Goal: Task Accomplishment & Management: Complete application form

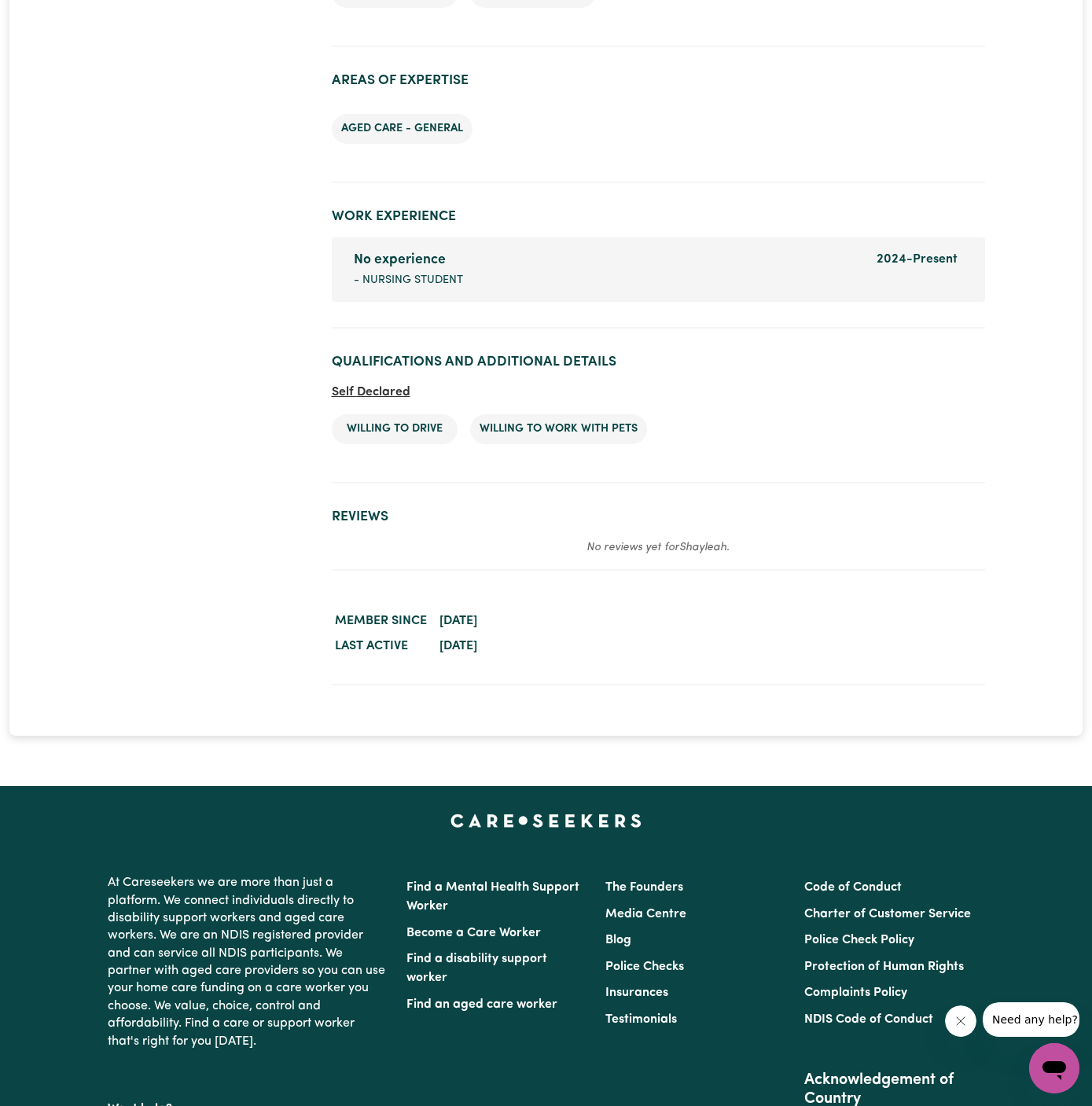
scroll to position [2267, 0]
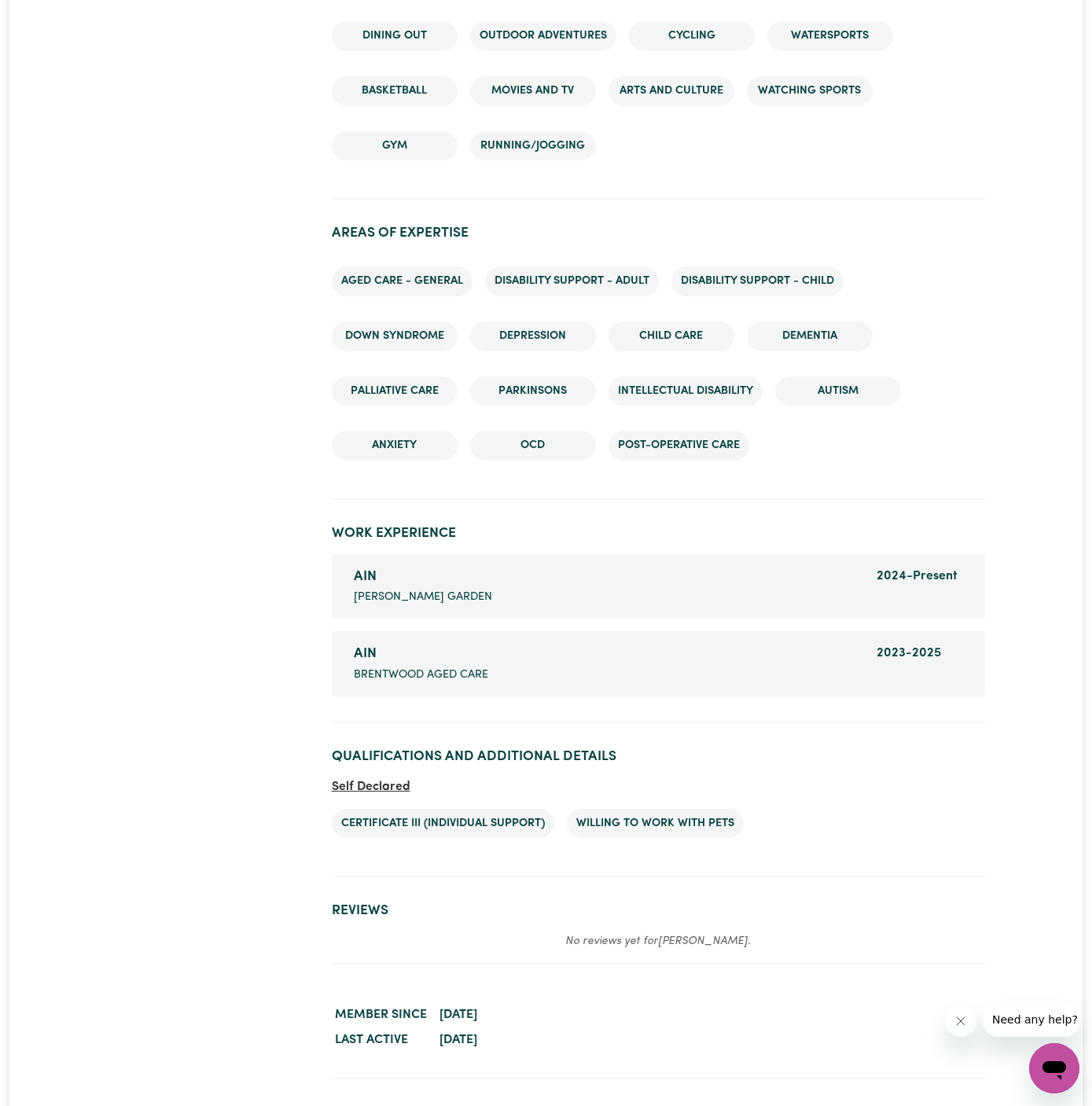
scroll to position [2107, 0]
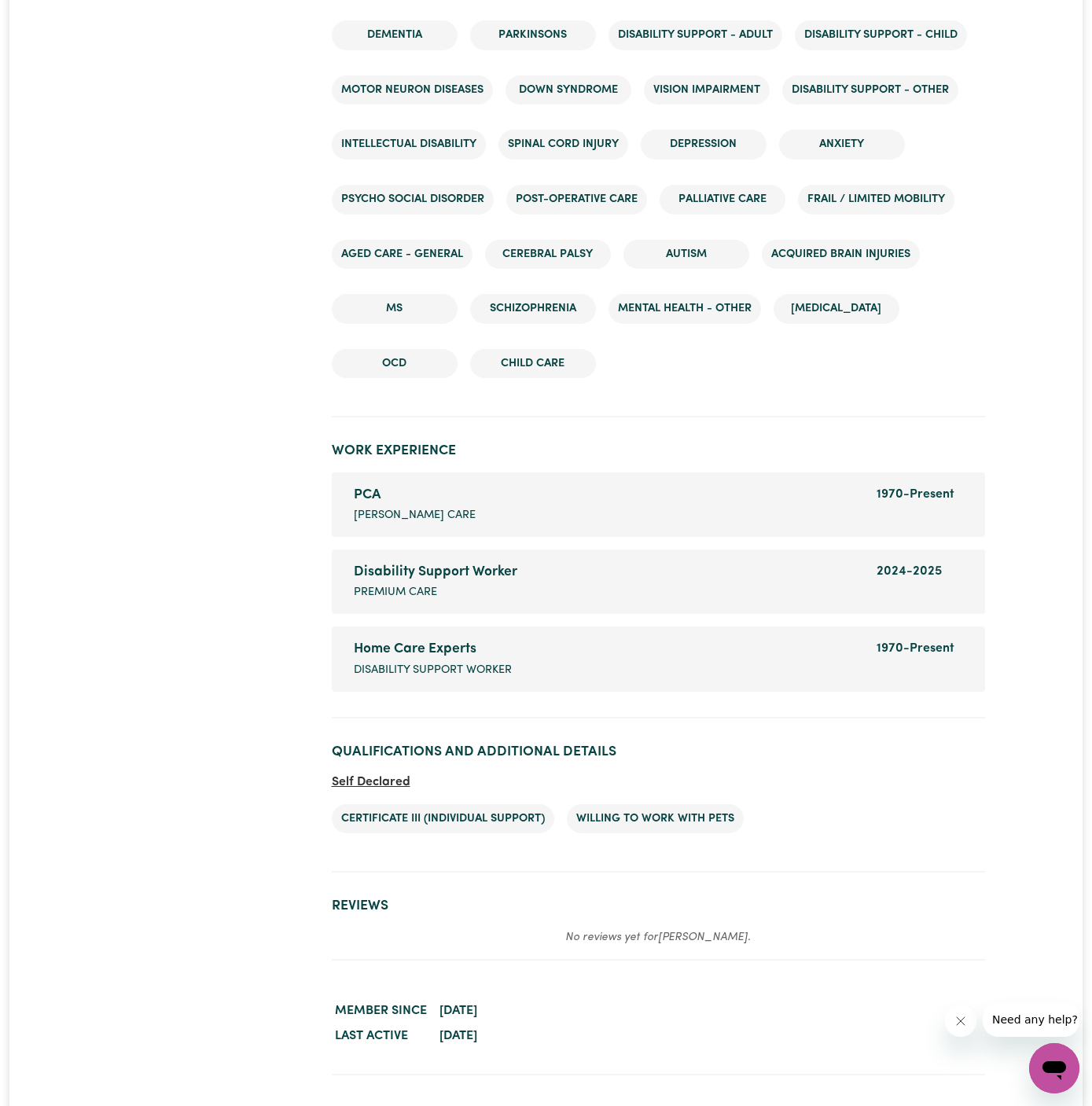
scroll to position [2427, 0]
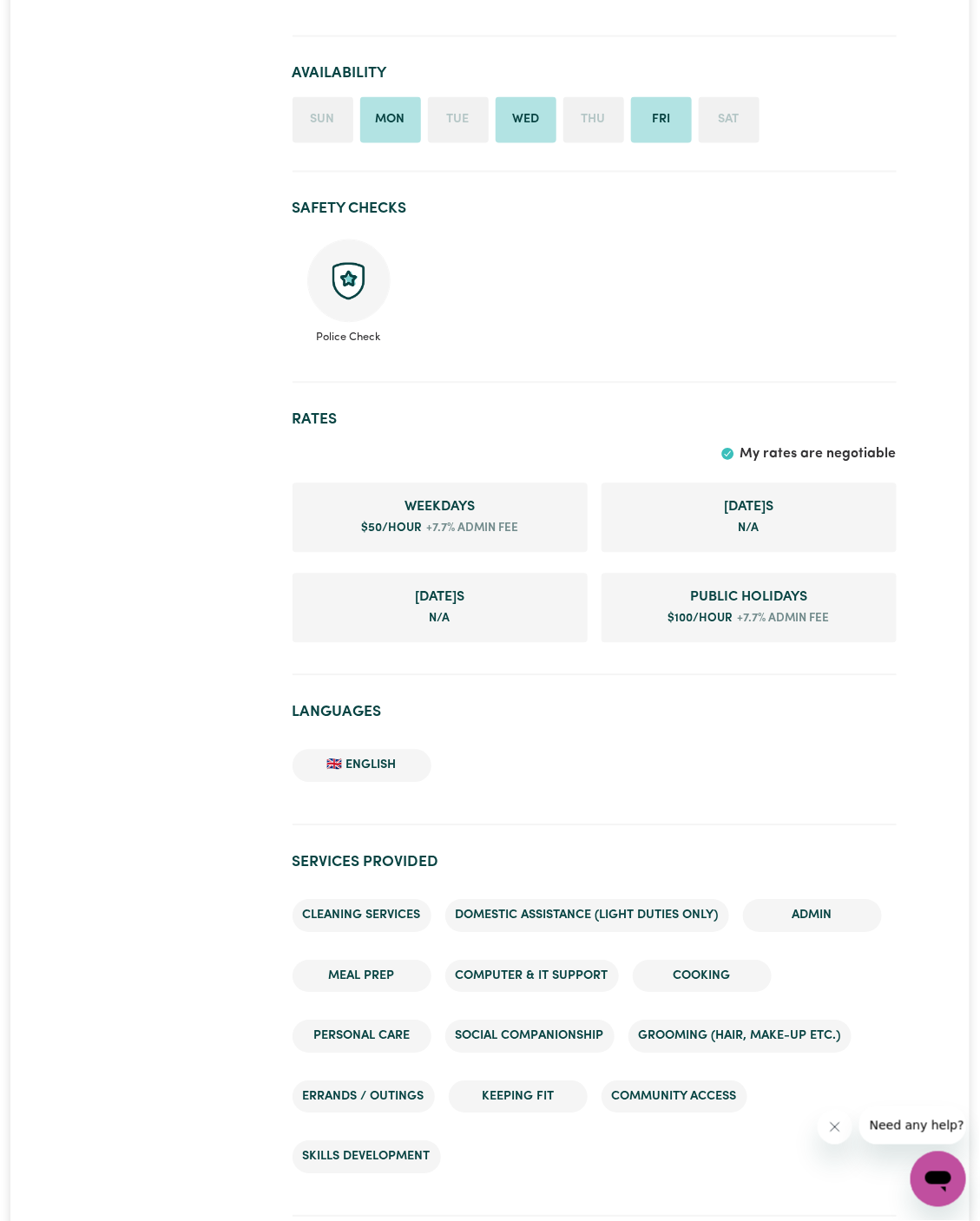
scroll to position [891, 0]
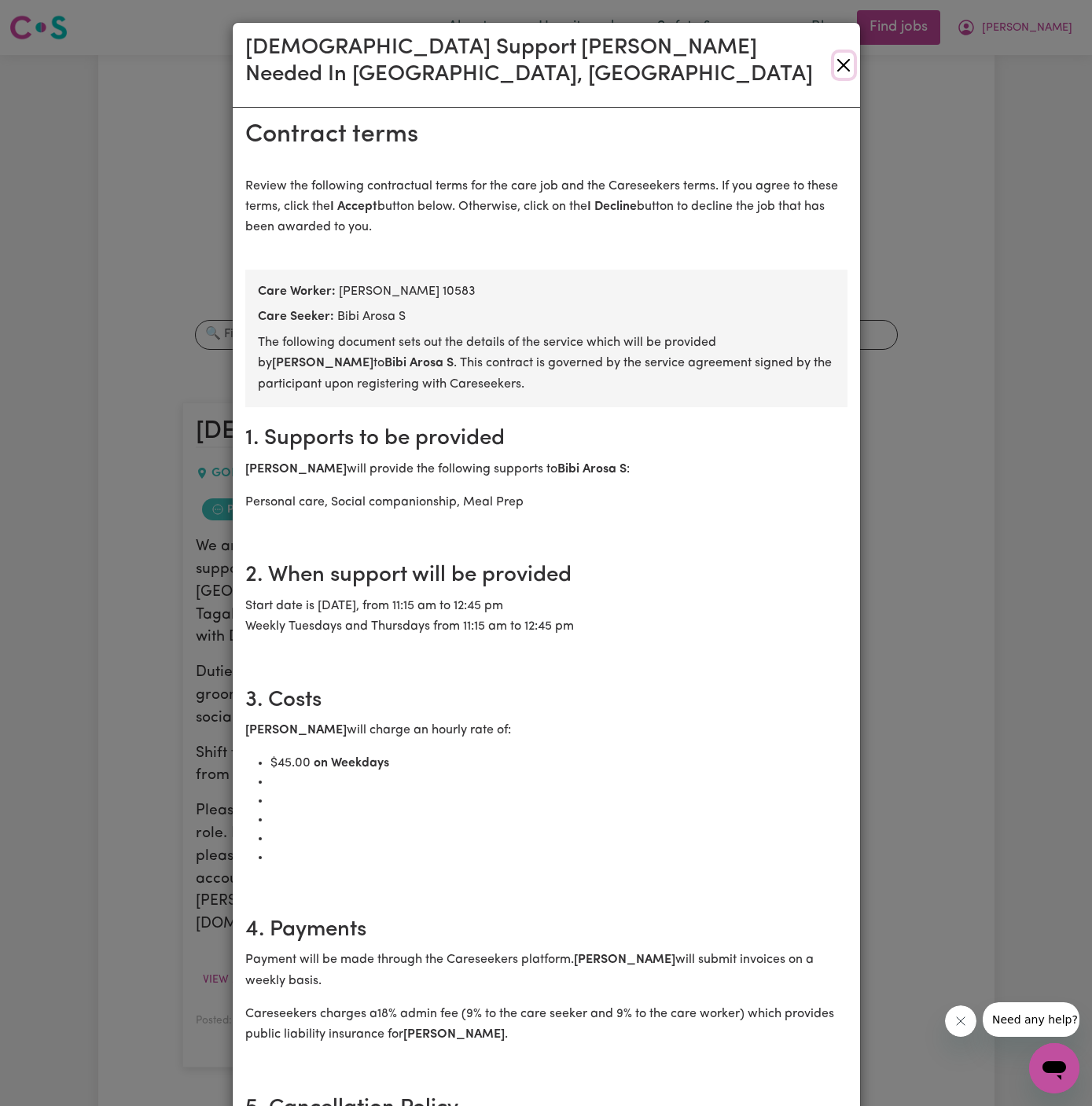
click at [840, 53] on button "Close" at bounding box center [844, 65] width 19 height 25
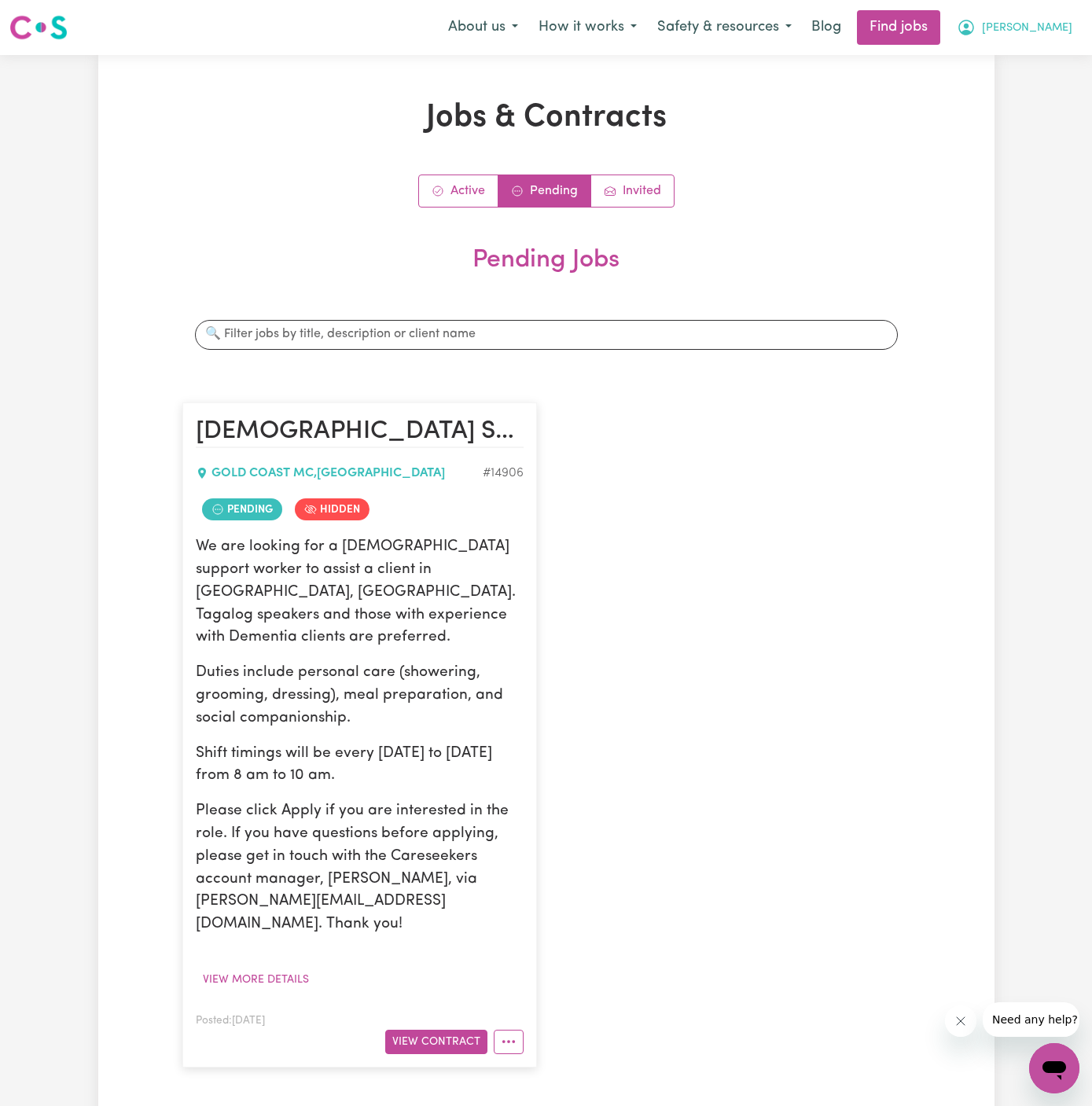
click at [1050, 23] on span "[PERSON_NAME]" at bounding box center [1028, 28] width 90 height 18
click at [1050, 50] on link "My Account" at bounding box center [1020, 62] width 125 height 30
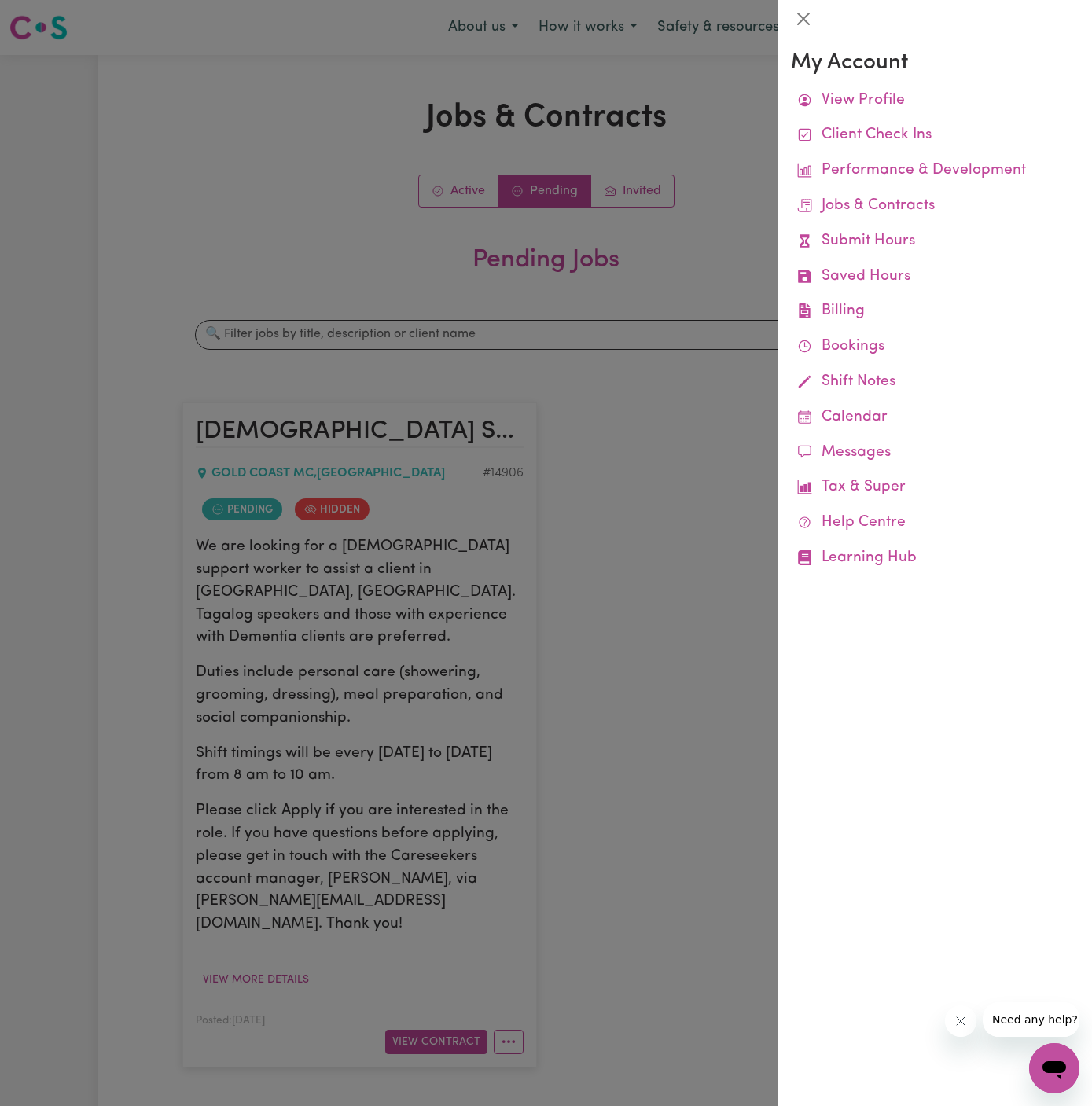
click at [1051, 42] on div "My Account View Profile Client Check Ins Performance & Development Jobs & Contr…" at bounding box center [935, 572] width 314 height 1068
click at [766, 109] on div at bounding box center [546, 553] width 1092 height 1106
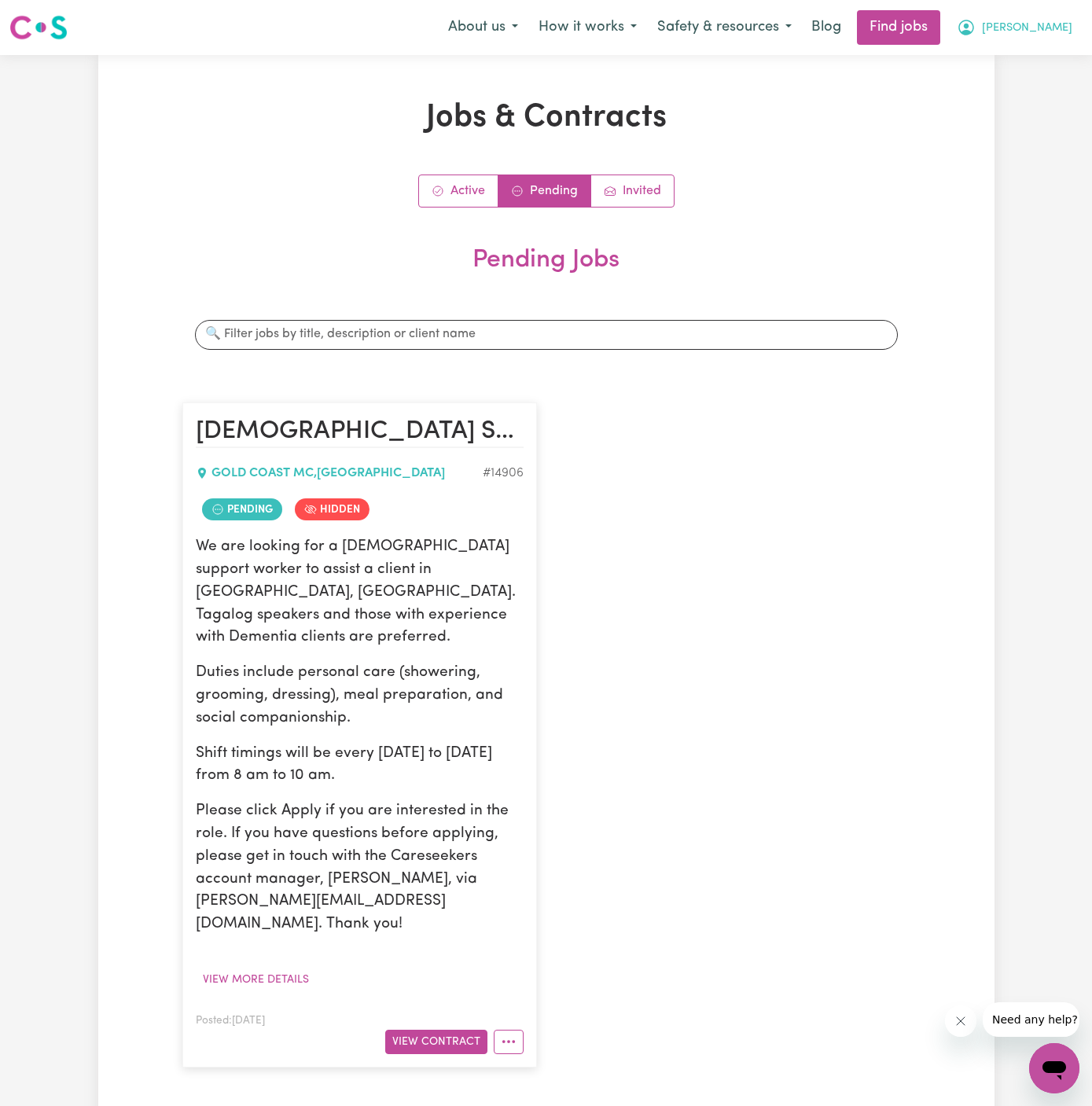
click at [1056, 28] on span "[PERSON_NAME]" at bounding box center [1028, 28] width 90 height 18
click at [1052, 137] on div "Jobs & Contracts Active Pending Invited Pending Jobs Search jobs [DEMOGRAPHIC_D…" at bounding box center [546, 610] width 1092 height 1110
click at [1046, 33] on span "[PERSON_NAME]" at bounding box center [1028, 28] width 90 height 18
click at [1032, 119] on link "Logout" at bounding box center [1020, 120] width 125 height 30
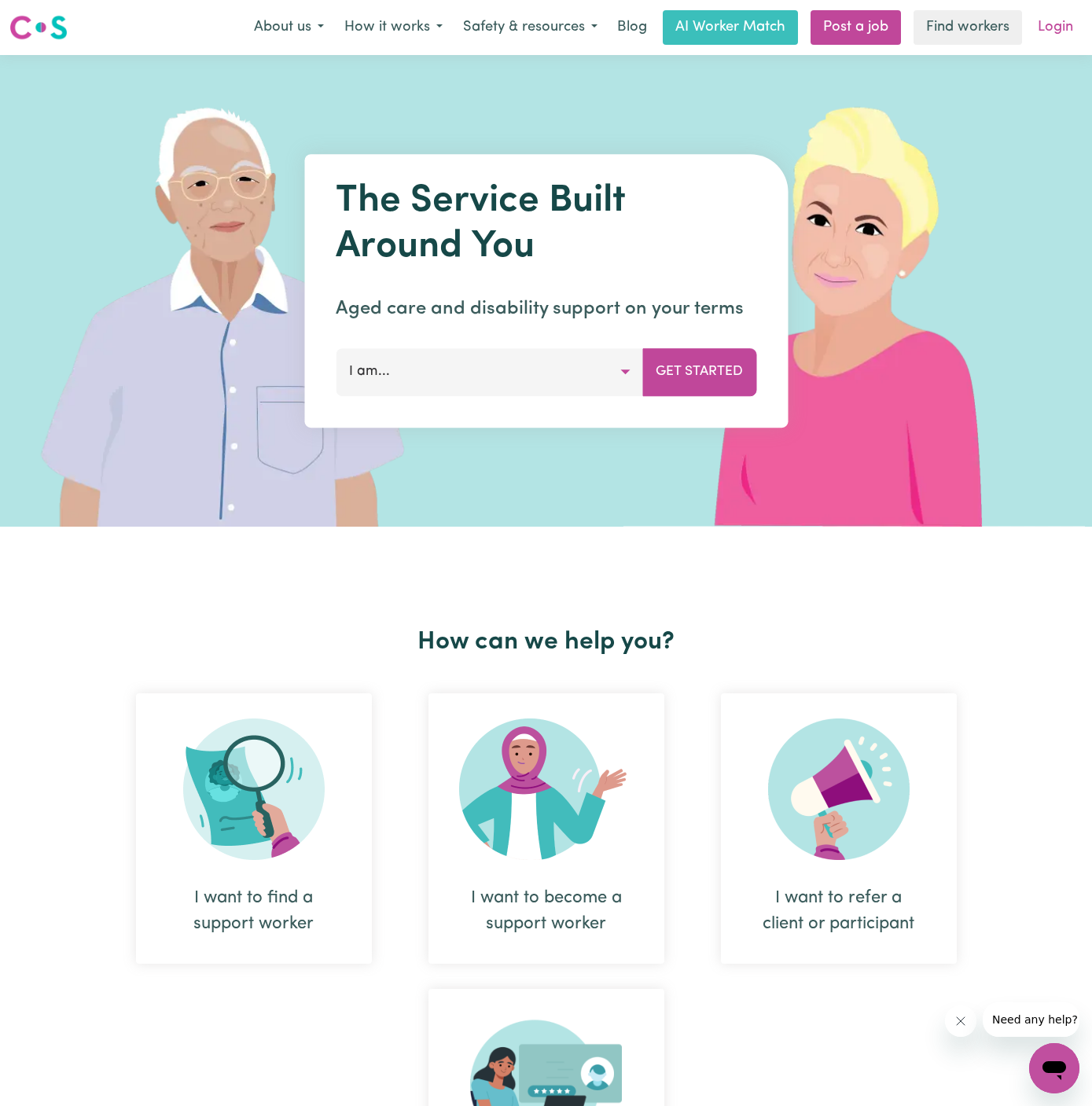
click at [1061, 23] on link "Login" at bounding box center [1055, 27] width 54 height 34
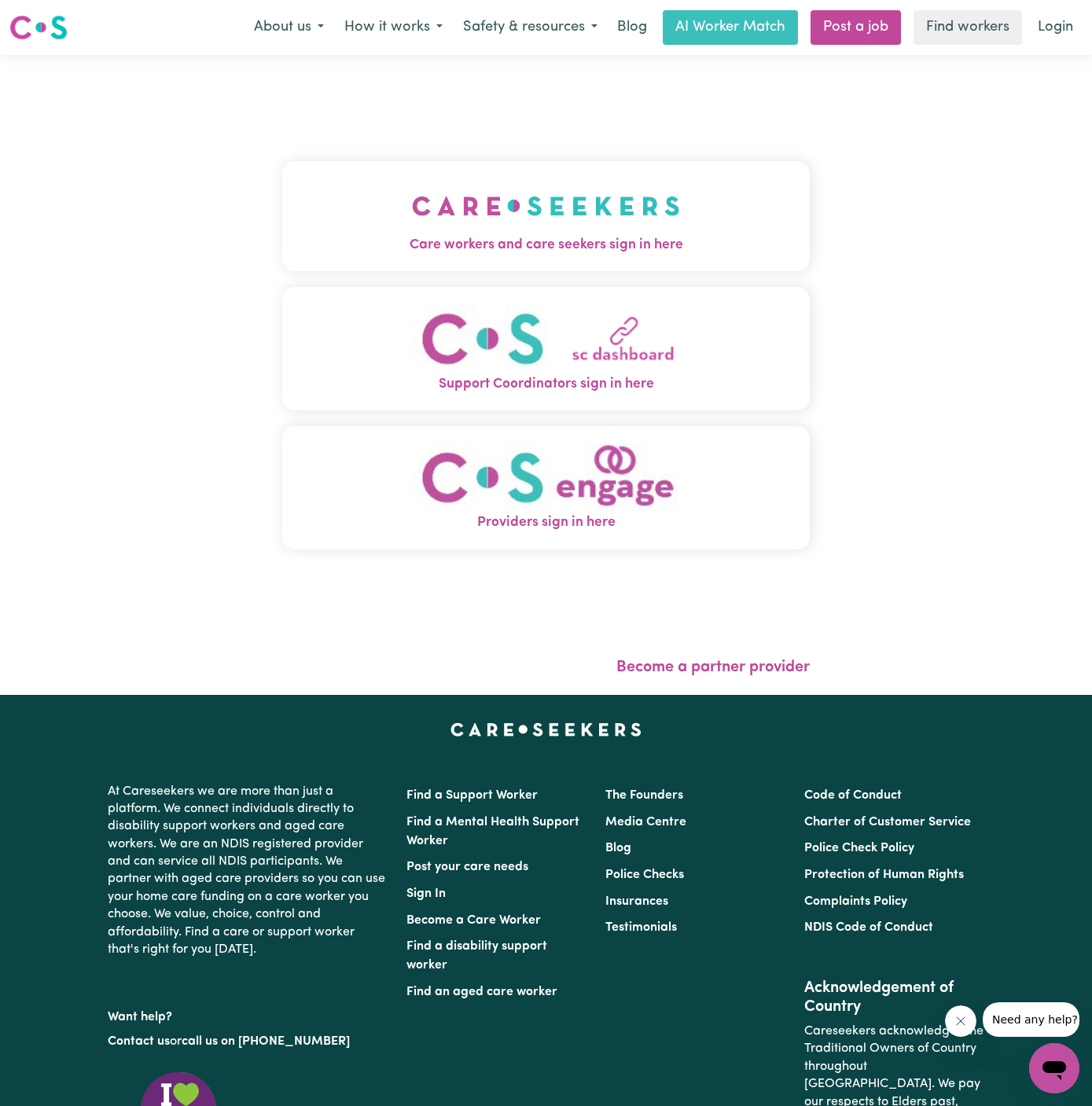
click at [632, 194] on button "Care workers and care seekers sign in here" at bounding box center [545, 216] width 527 height 110
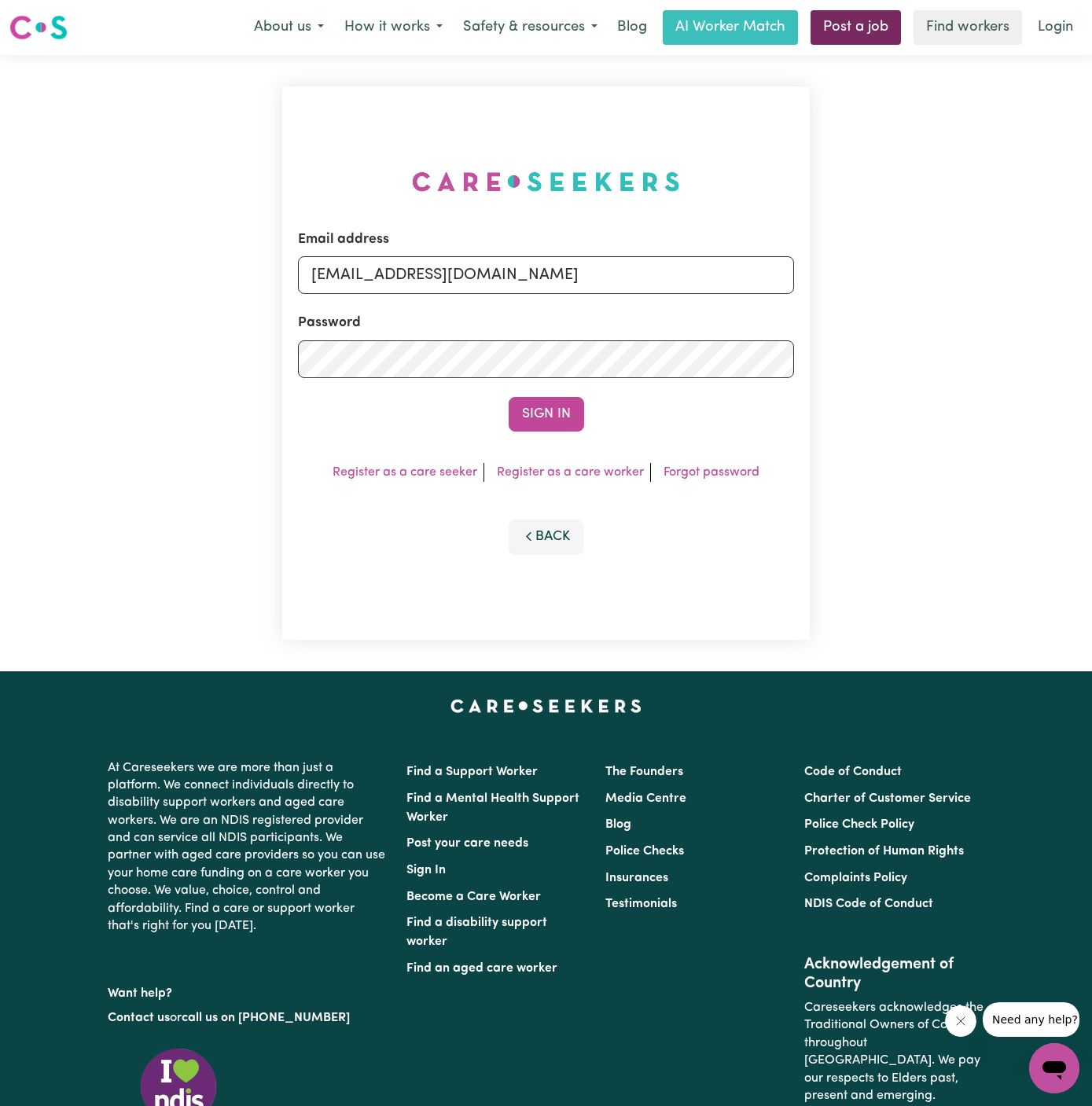
click at [863, 42] on link "Post a job" at bounding box center [856, 27] width 90 height 34
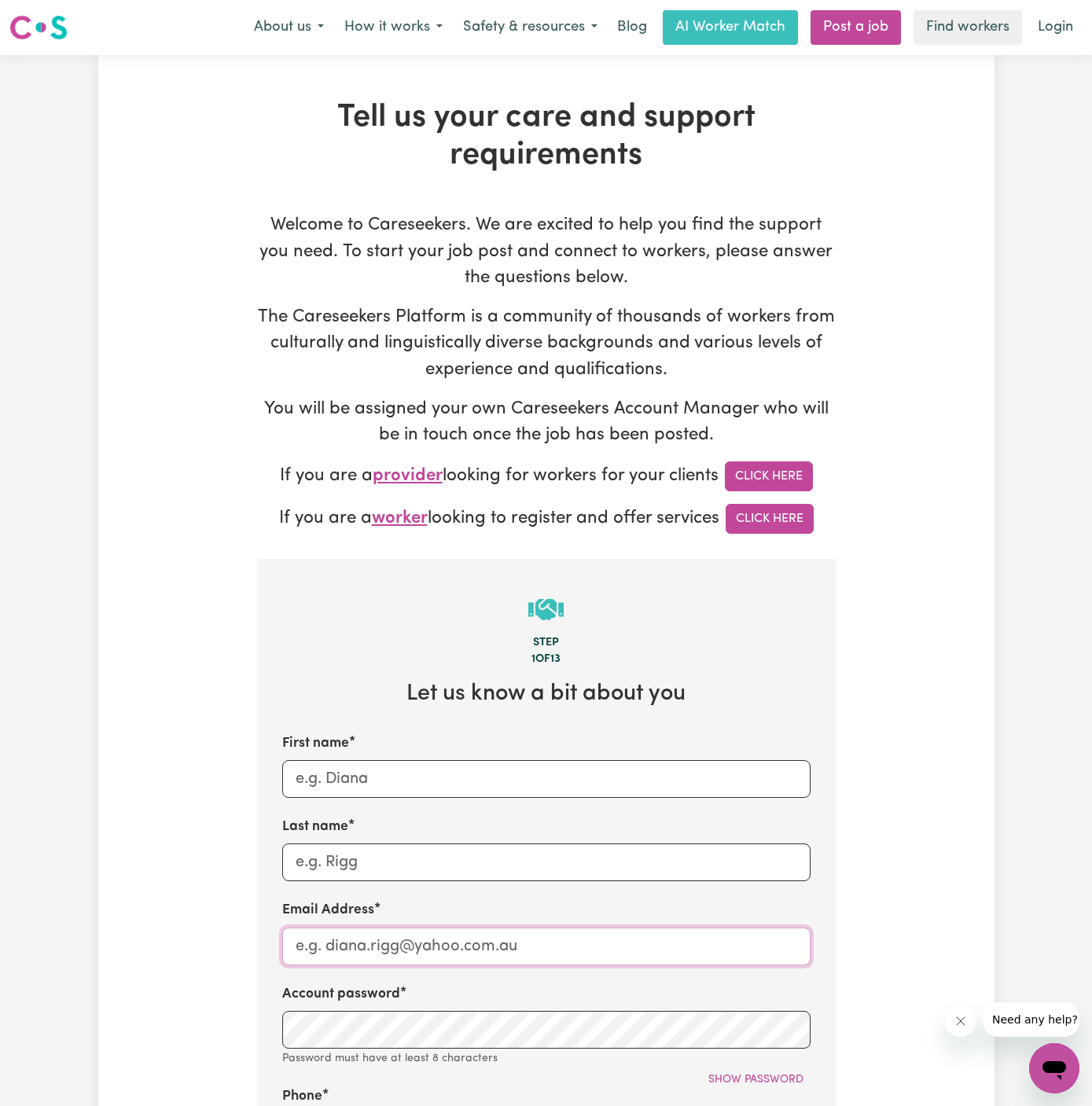
type input "[EMAIL_ADDRESS][DOMAIN_NAME]"
click at [450, 756] on div "First name" at bounding box center [546, 765] width 528 height 64
click at [414, 777] on input "First name" at bounding box center [546, 779] width 528 height 38
type input "Jo"
click at [489, 854] on input "Last name" at bounding box center [546, 862] width 528 height 38
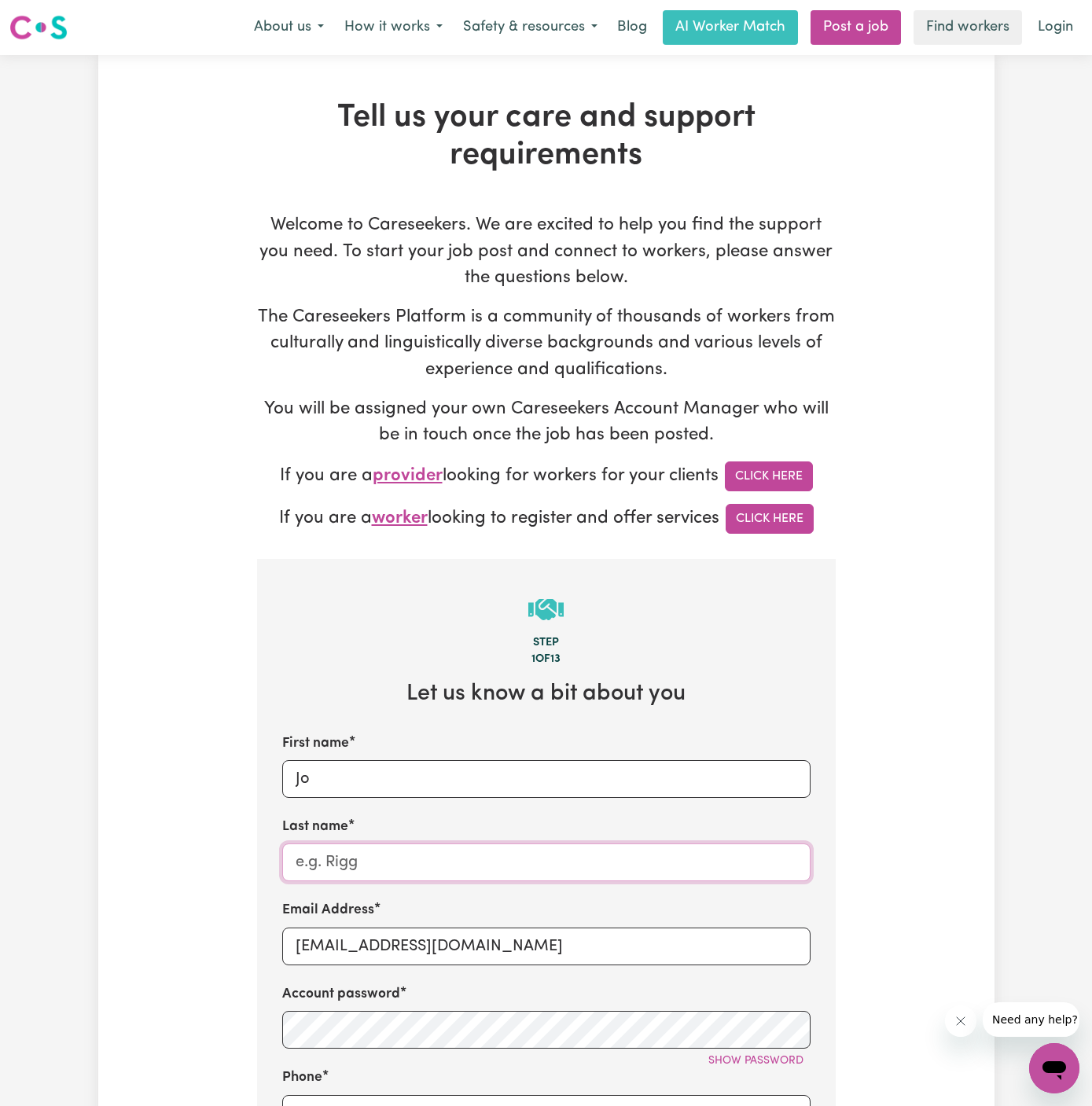
click at [489, 854] on input "Last name" at bounding box center [546, 862] width 528 height 38
paste input "Hands of Care"
type input "Hands of Care"
drag, startPoint x: 497, startPoint y: 941, endPoint x: 698, endPoint y: 935, distance: 201.1
click at [698, 935] on input "[EMAIL_ADDRESS][DOMAIN_NAME]" at bounding box center [546, 946] width 528 height 38
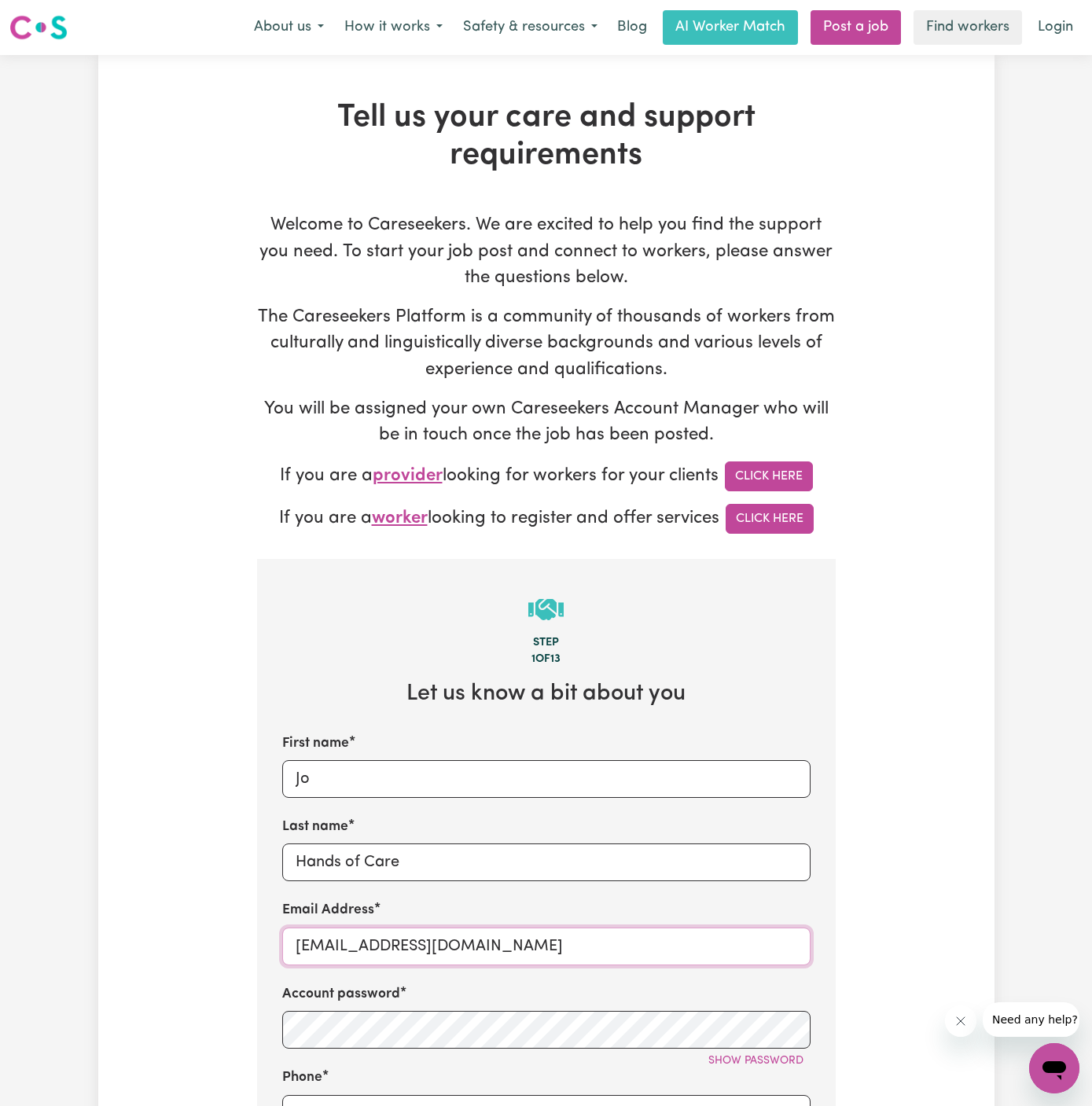
click at [379, 938] on input "[EMAIL_ADDRESS][DOMAIN_NAME]" at bounding box center [546, 946] width 528 height 38
paste input "JoHOC"
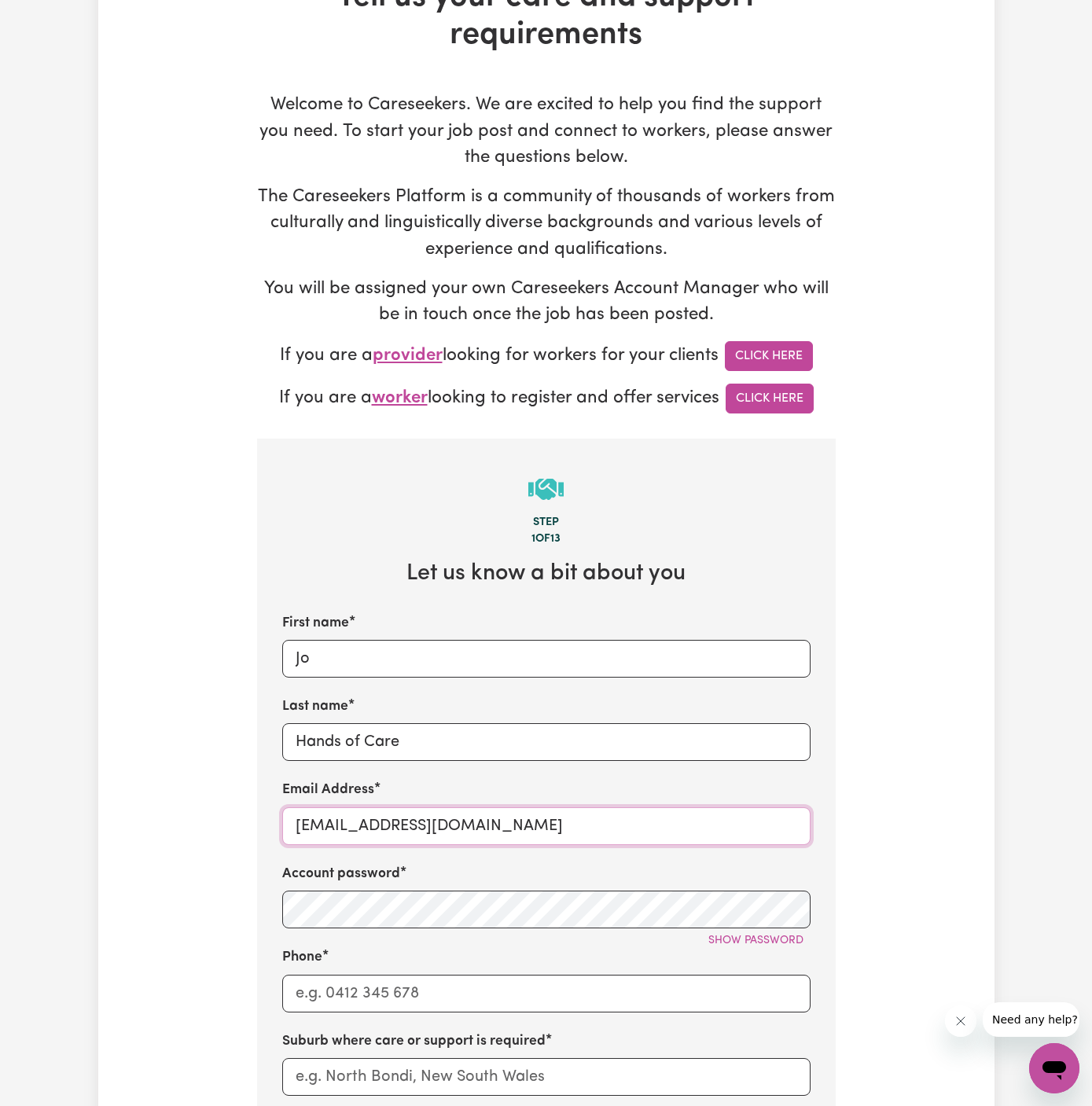
scroll to position [286, 0]
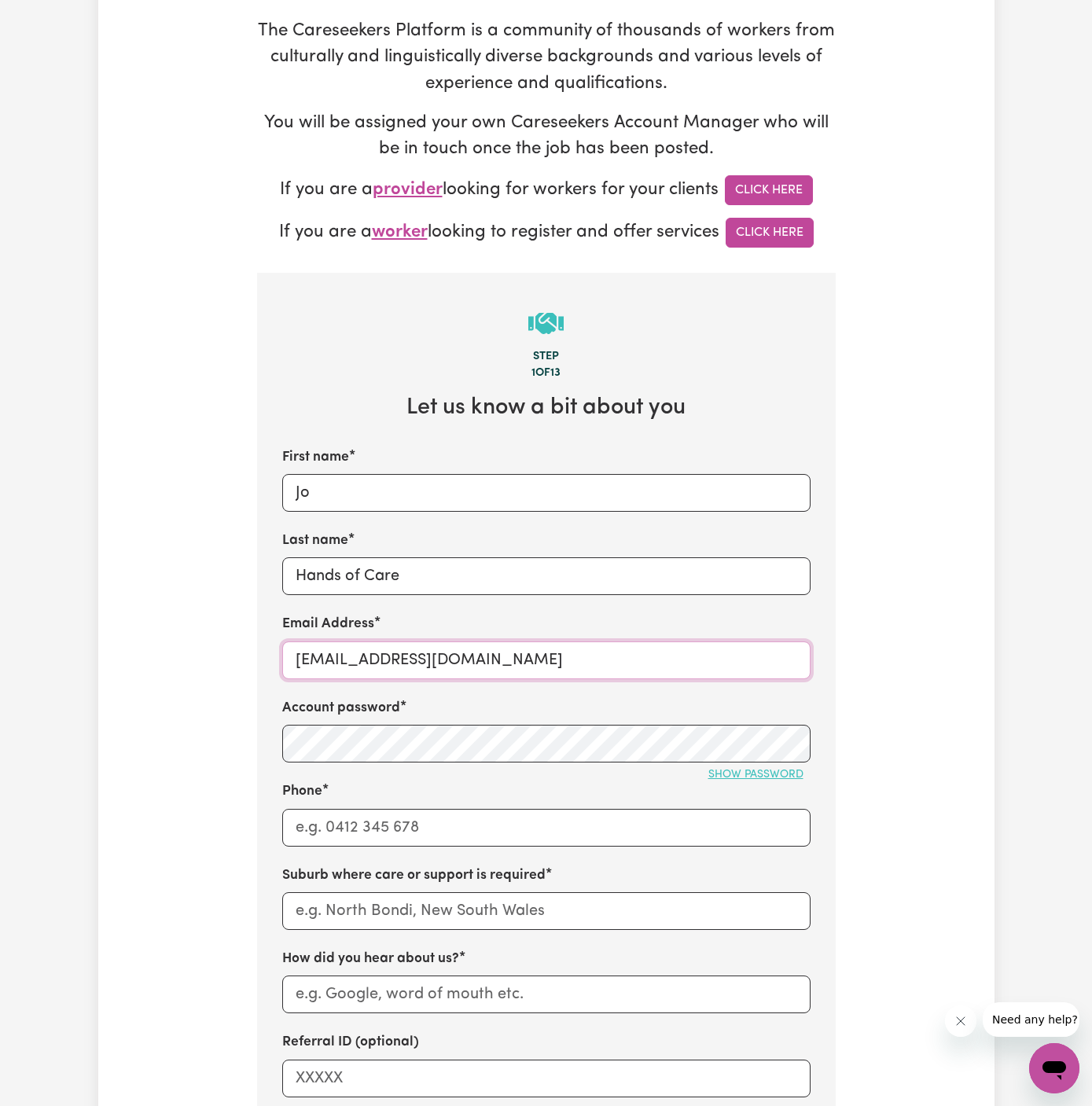
type input "[EMAIL_ADDRESS][DOMAIN_NAME]"
click at [755, 781] on button "Show password" at bounding box center [756, 775] width 110 height 25
click at [565, 824] on input "Phone" at bounding box center [546, 828] width 528 height 38
type input "1300765465"
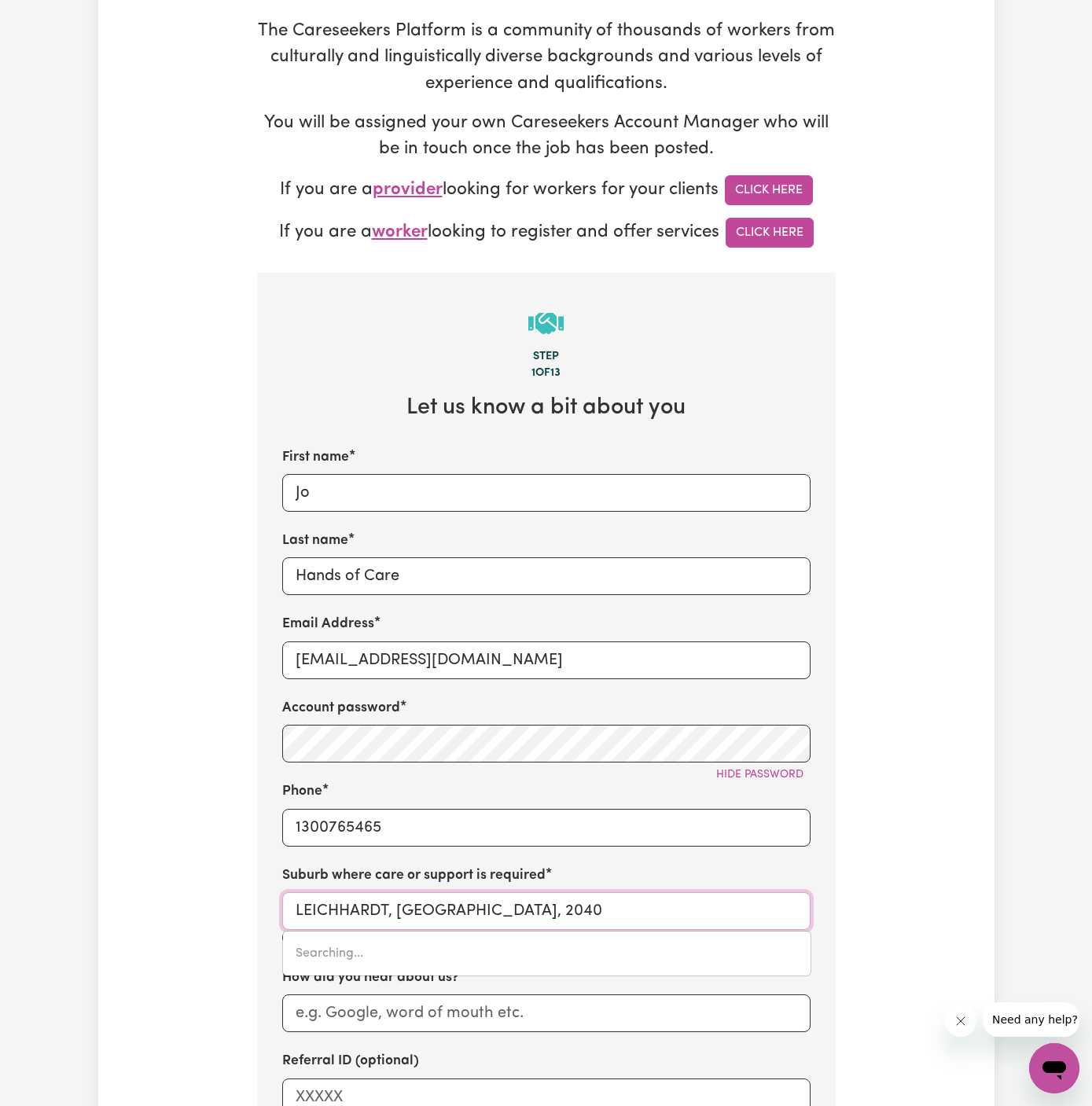
drag, startPoint x: 585, startPoint y: 896, endPoint x: 585, endPoint y: 906, distance: 10.0
click at [585, 896] on input "LEICHHARDT, [GEOGRAPHIC_DATA], 2040" at bounding box center [546, 911] width 528 height 38
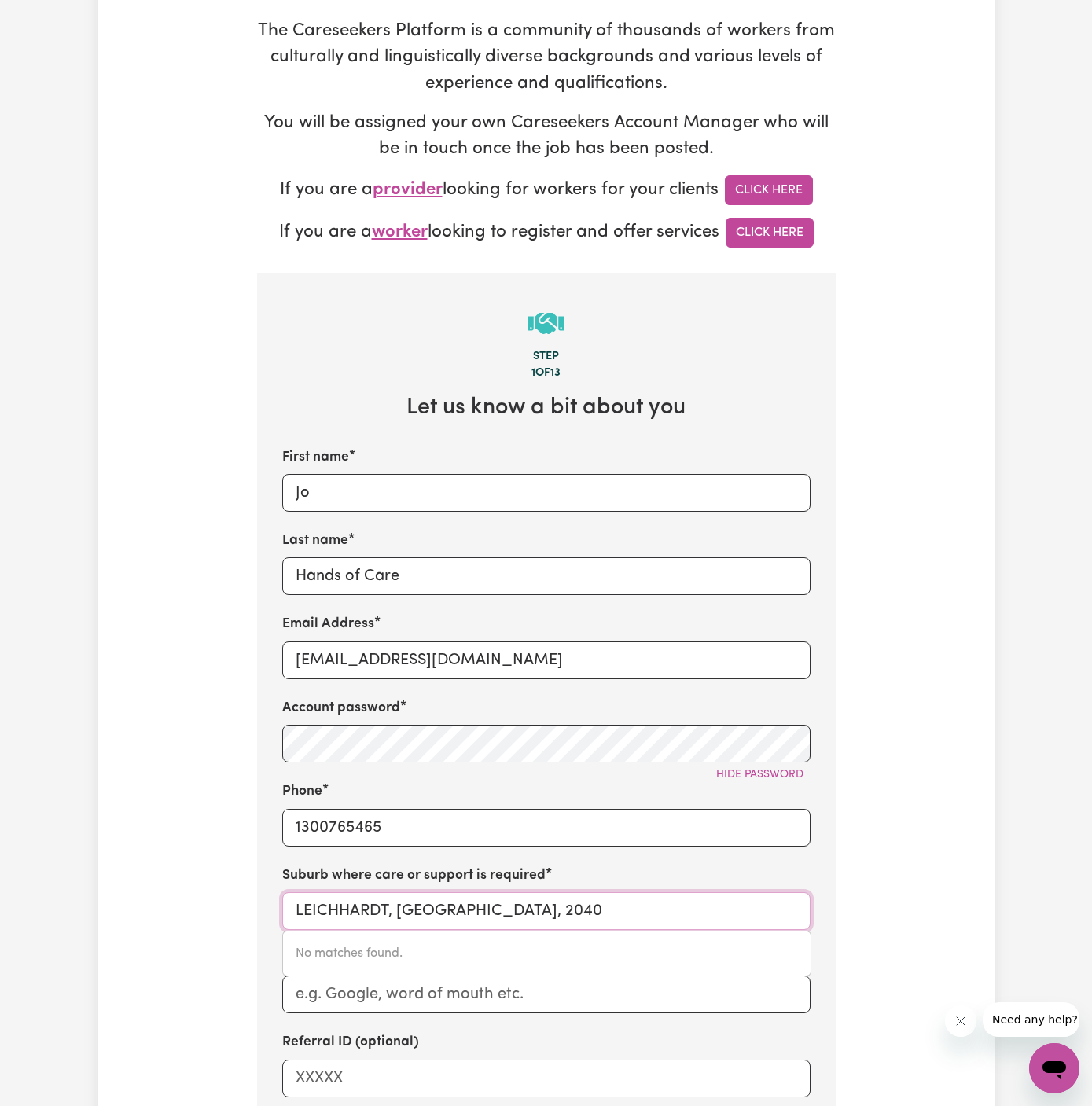
click at [507, 898] on input "LEICHHARDT, [GEOGRAPHIC_DATA], 2040" at bounding box center [546, 911] width 528 height 38
paste input "[PERSON_NAME] Why"
type input "[PERSON_NAME] Why"
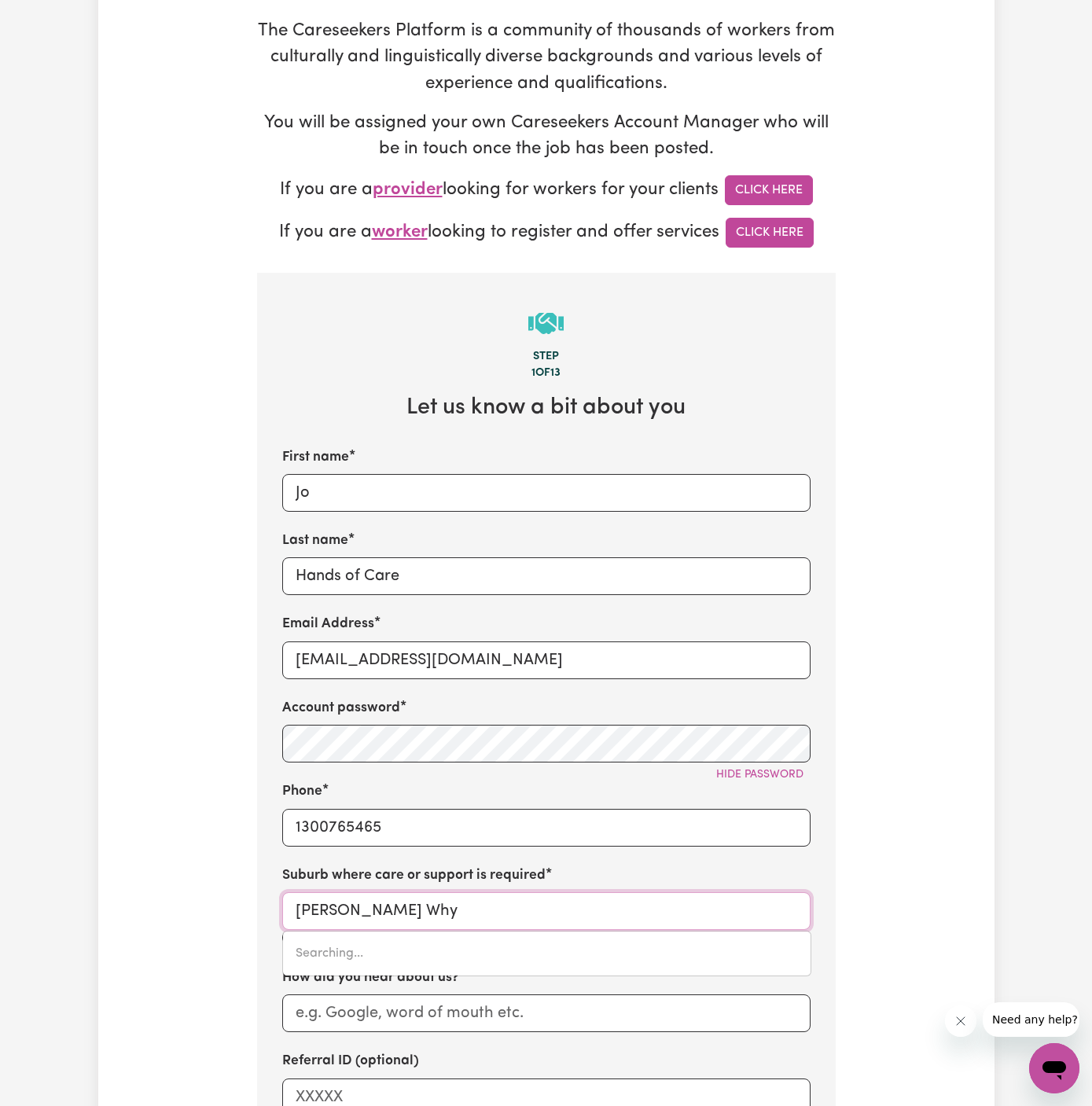
type input "[PERSON_NAME] Why, [GEOGRAPHIC_DATA], 2099"
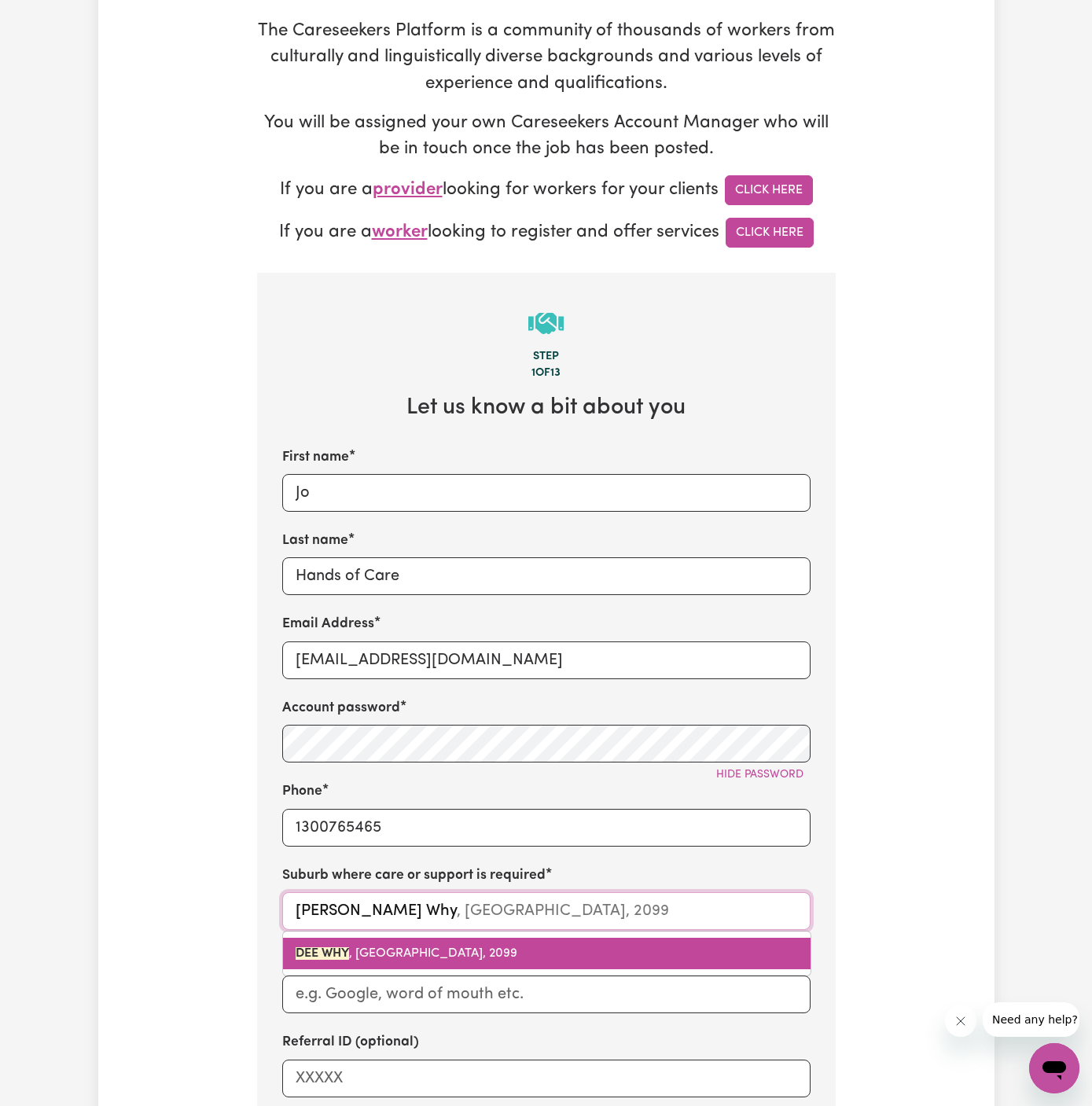
click at [438, 940] on link "DEE WHY , [GEOGRAPHIC_DATA], 2099" at bounding box center [546, 954] width 527 height 32
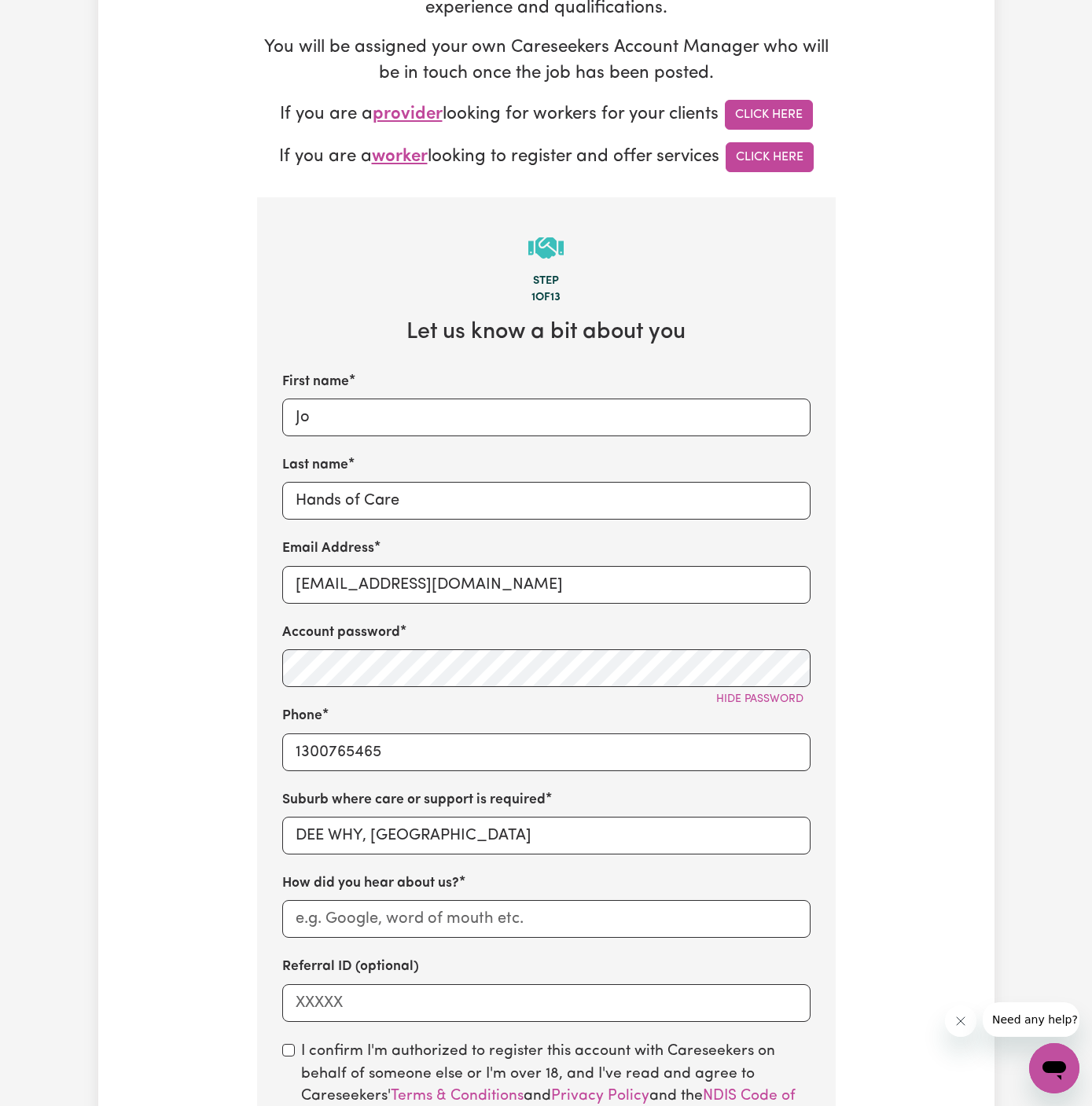
scroll to position [416, 0]
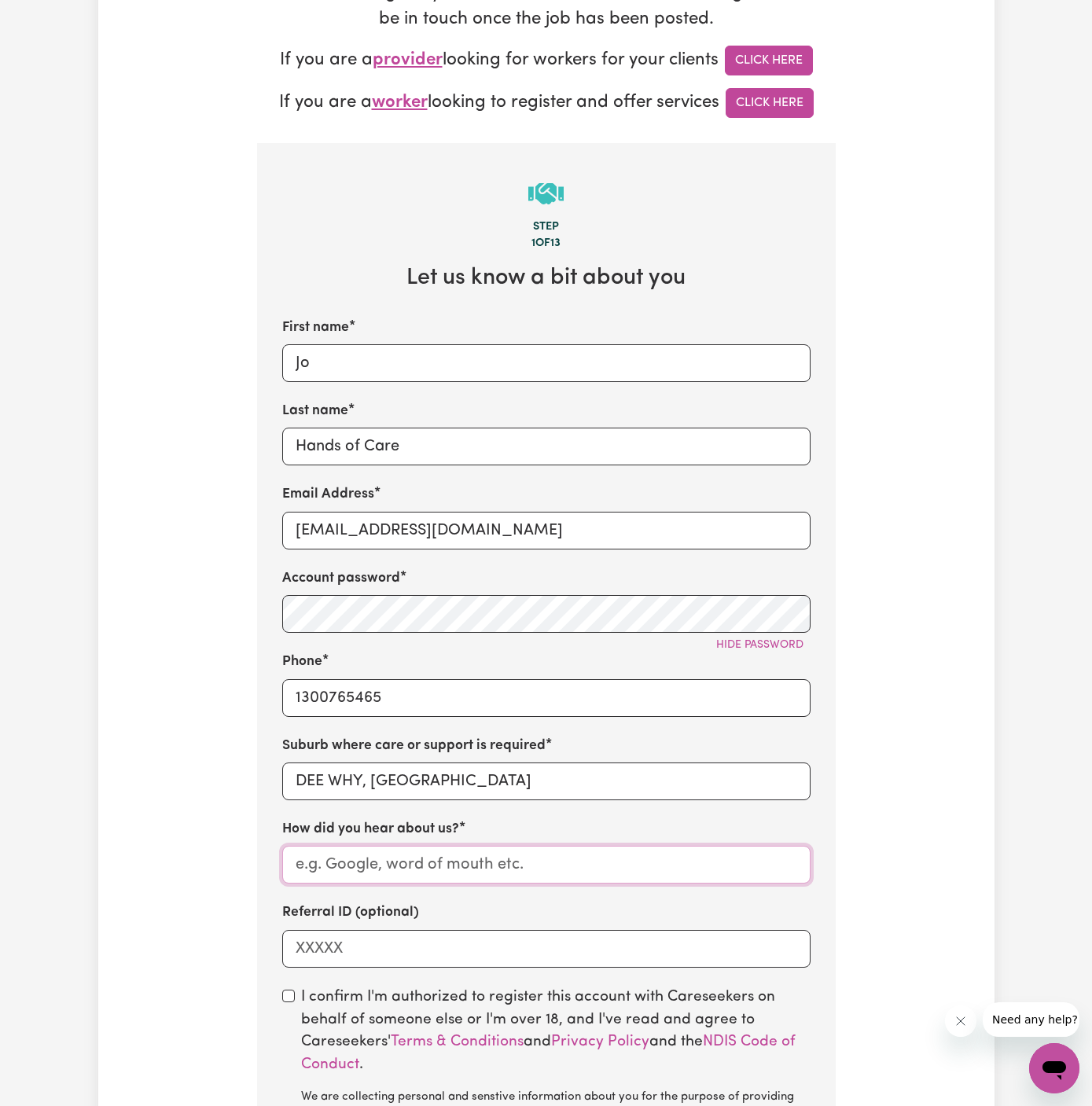
click at [629, 846] on input "How did you hear about us?" at bounding box center [546, 865] width 528 height 38
paste input "Hands of Care"
click at [300, 862] on input "Hands of Care" at bounding box center [546, 865] width 528 height 38
type input "Hands of Care"
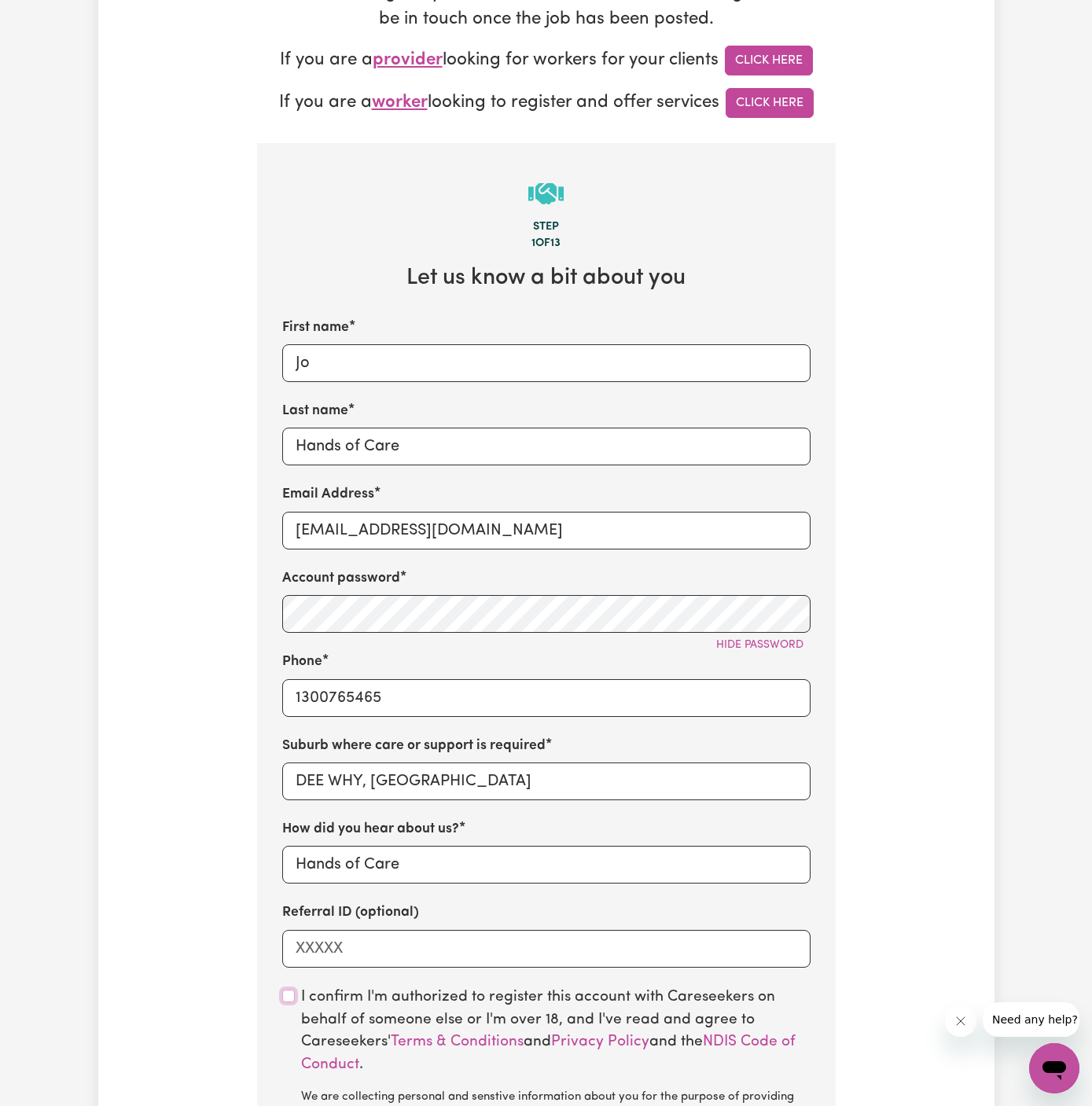
click at [282, 996] on input "checkbox" at bounding box center [288, 996] width 12 height 12
checkbox input "true"
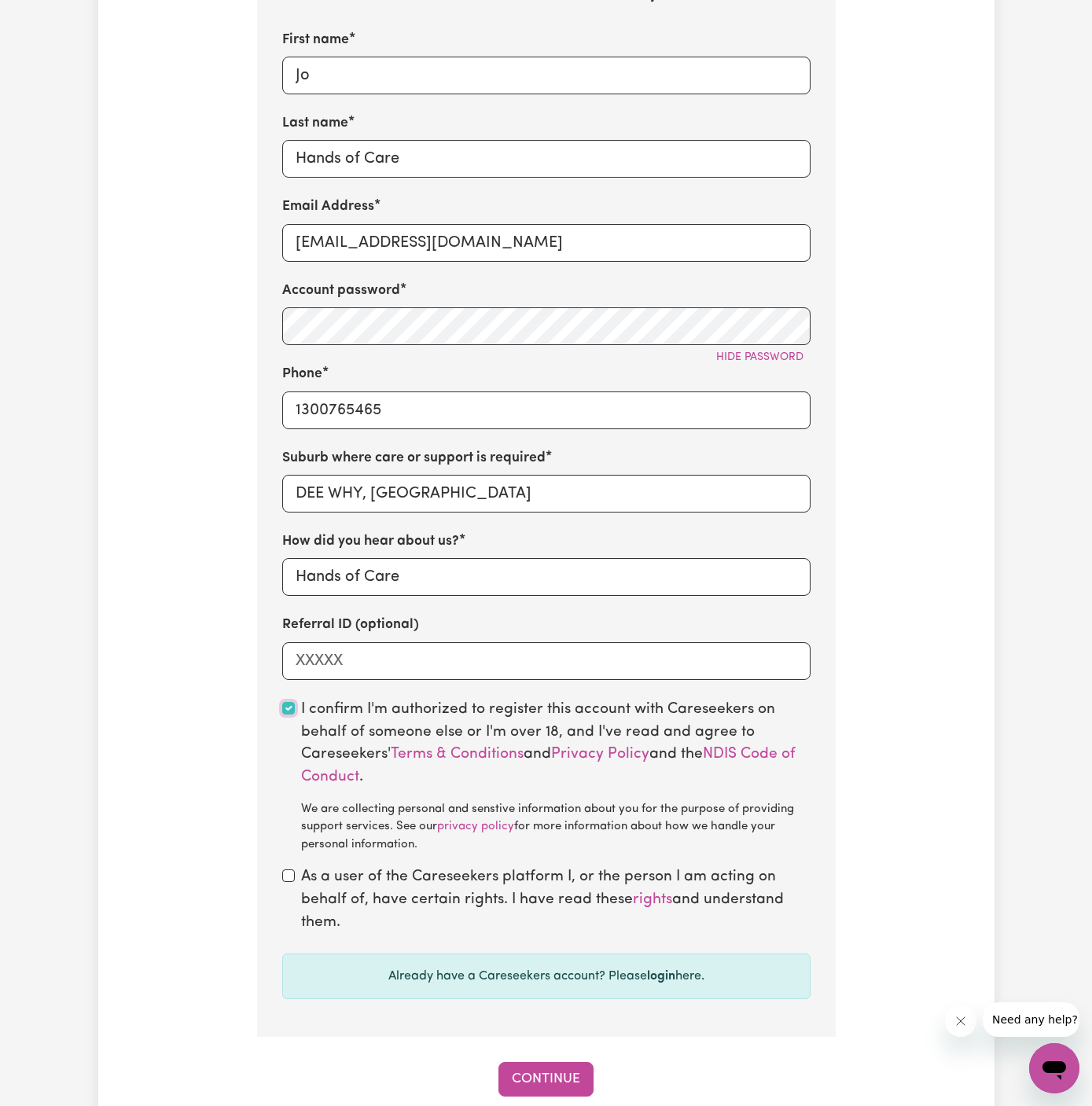
scroll to position [727, 0]
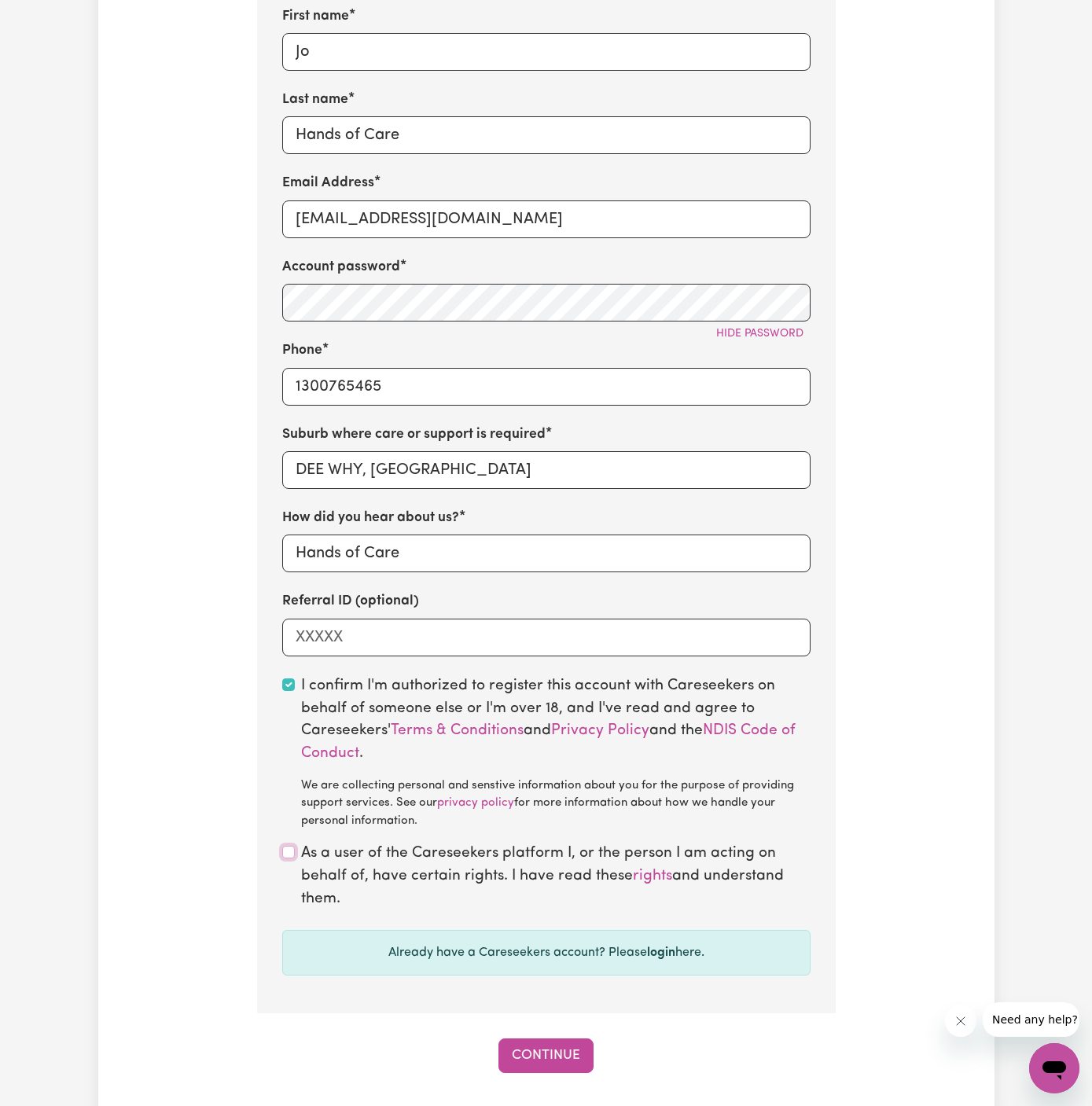
click at [291, 846] on input "checkbox" at bounding box center [288, 852] width 12 height 12
checkbox input "true"
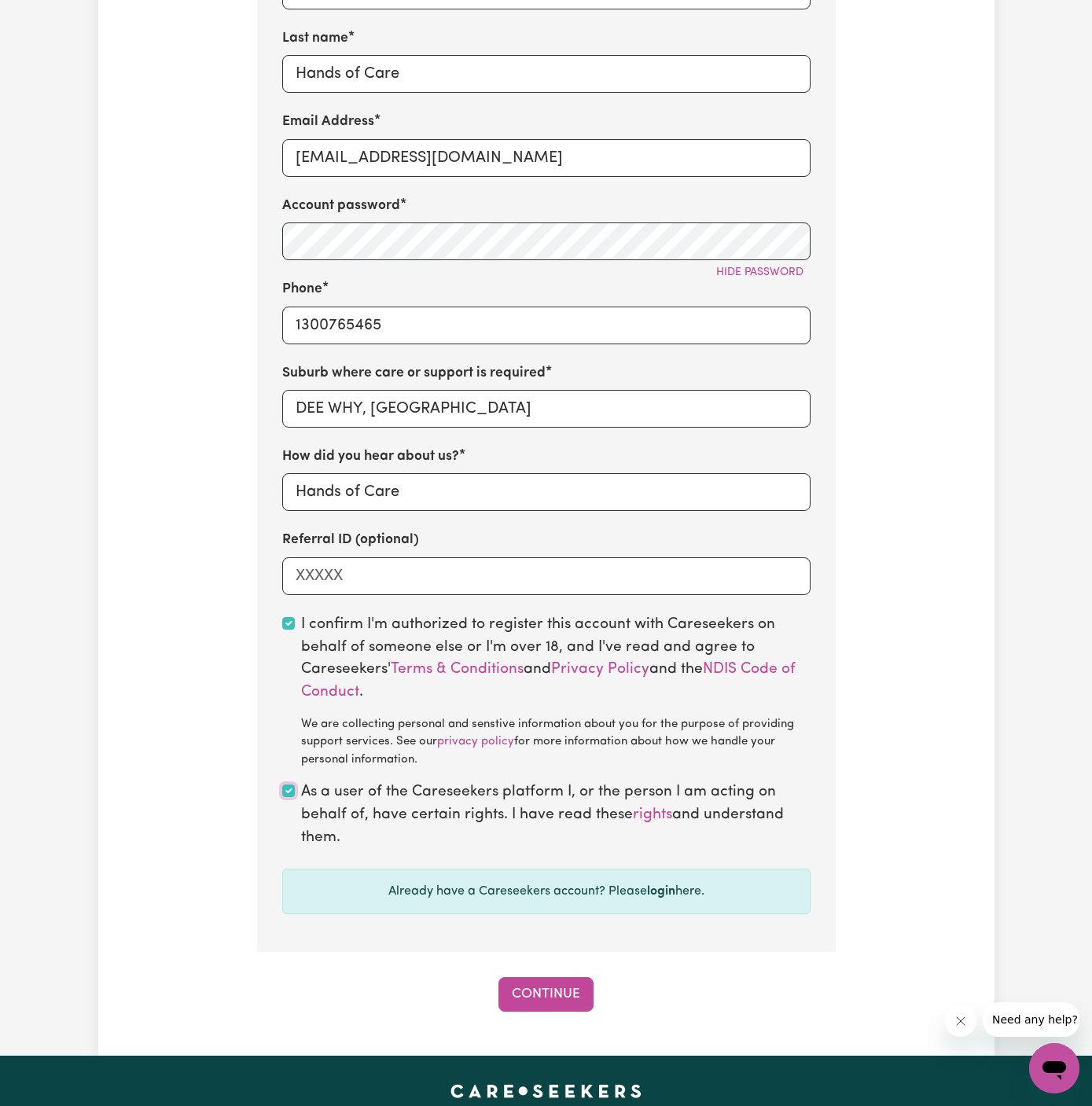
scroll to position [941, 0]
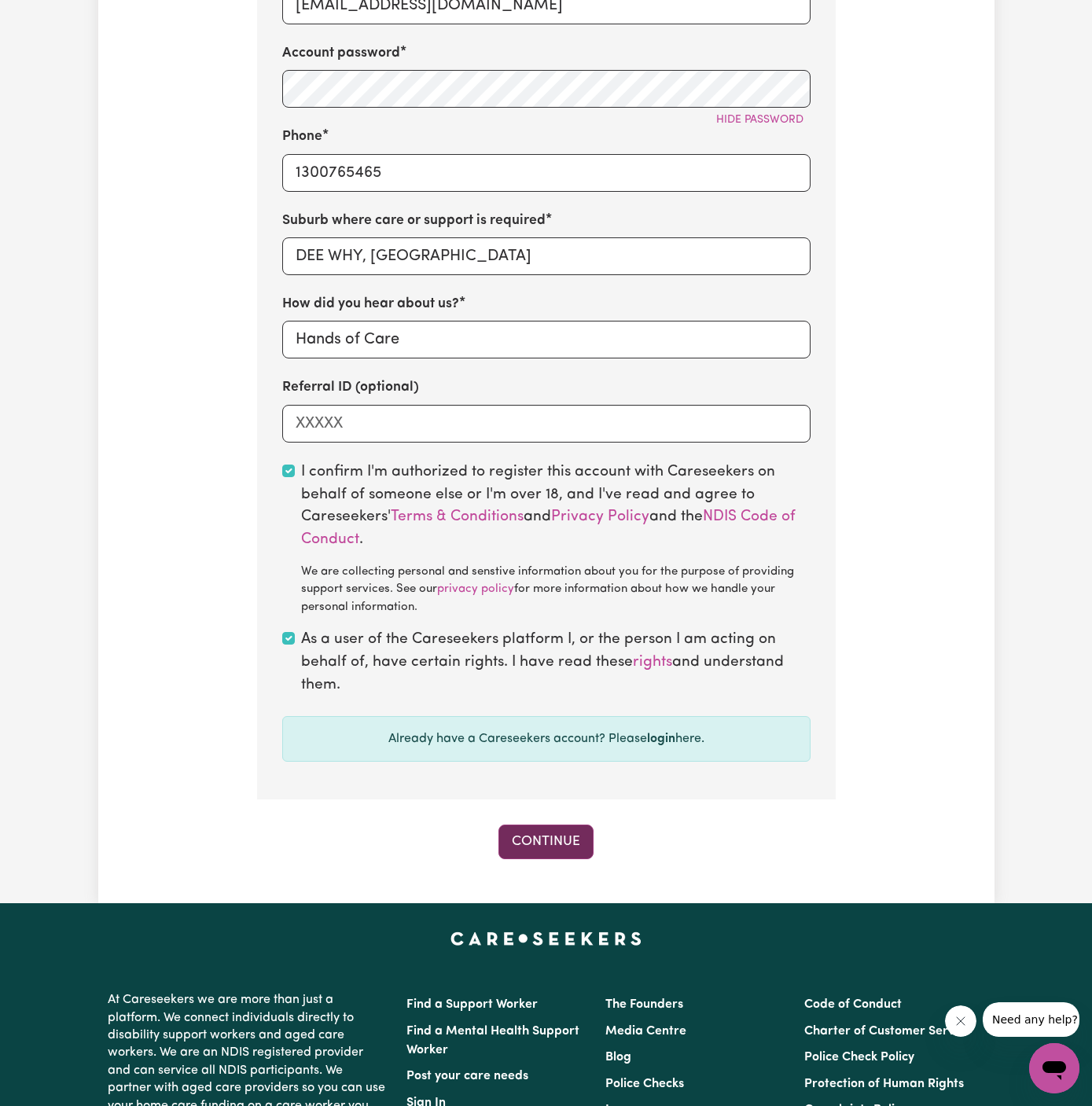
click at [525, 845] on button "Continue" at bounding box center [546, 842] width 95 height 34
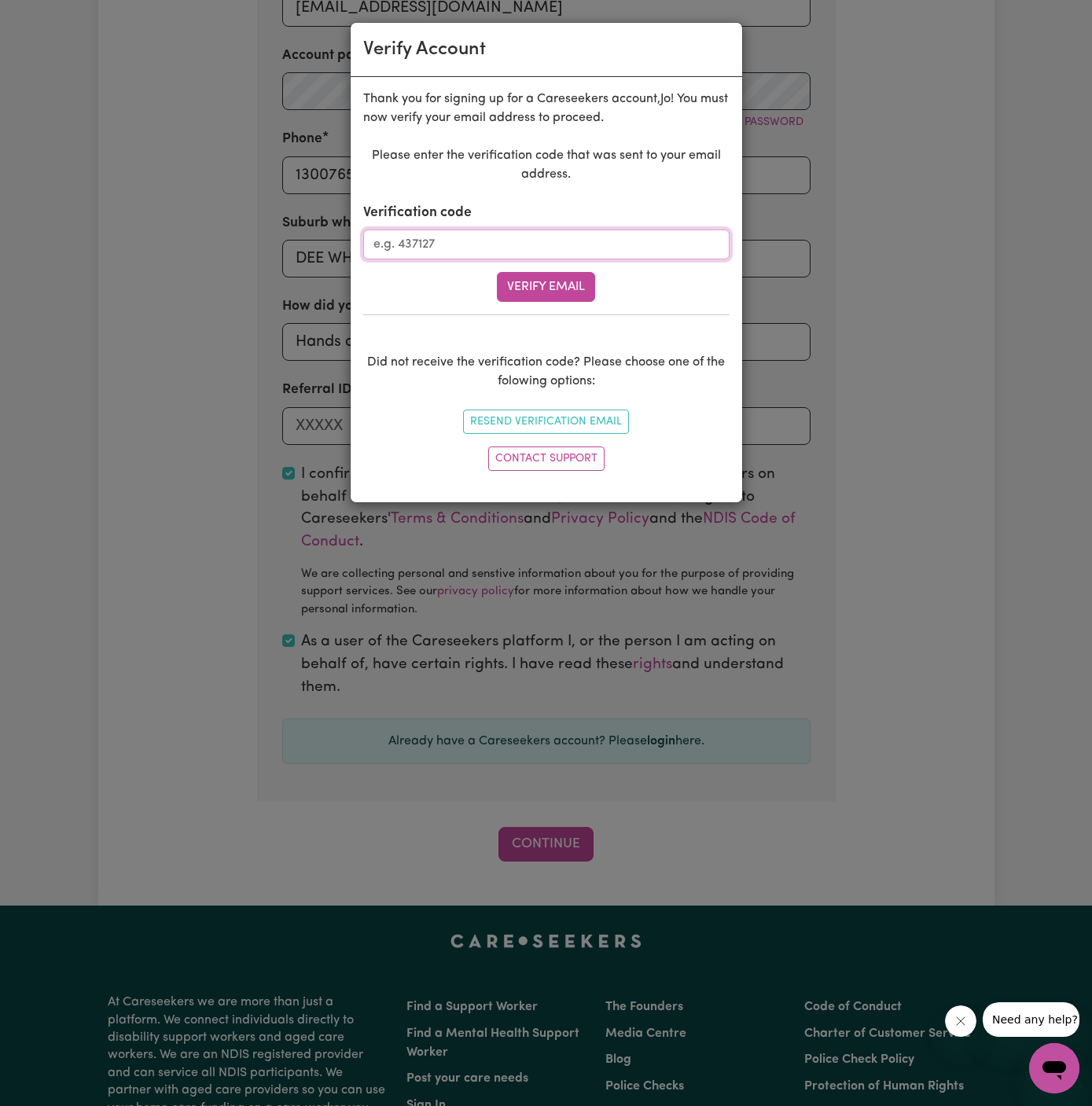
click at [453, 243] on input "Verification code" at bounding box center [546, 245] width 367 height 30
paste input "403981"
type input "403981"
click at [532, 284] on button "Verify Email" at bounding box center [545, 287] width 98 height 30
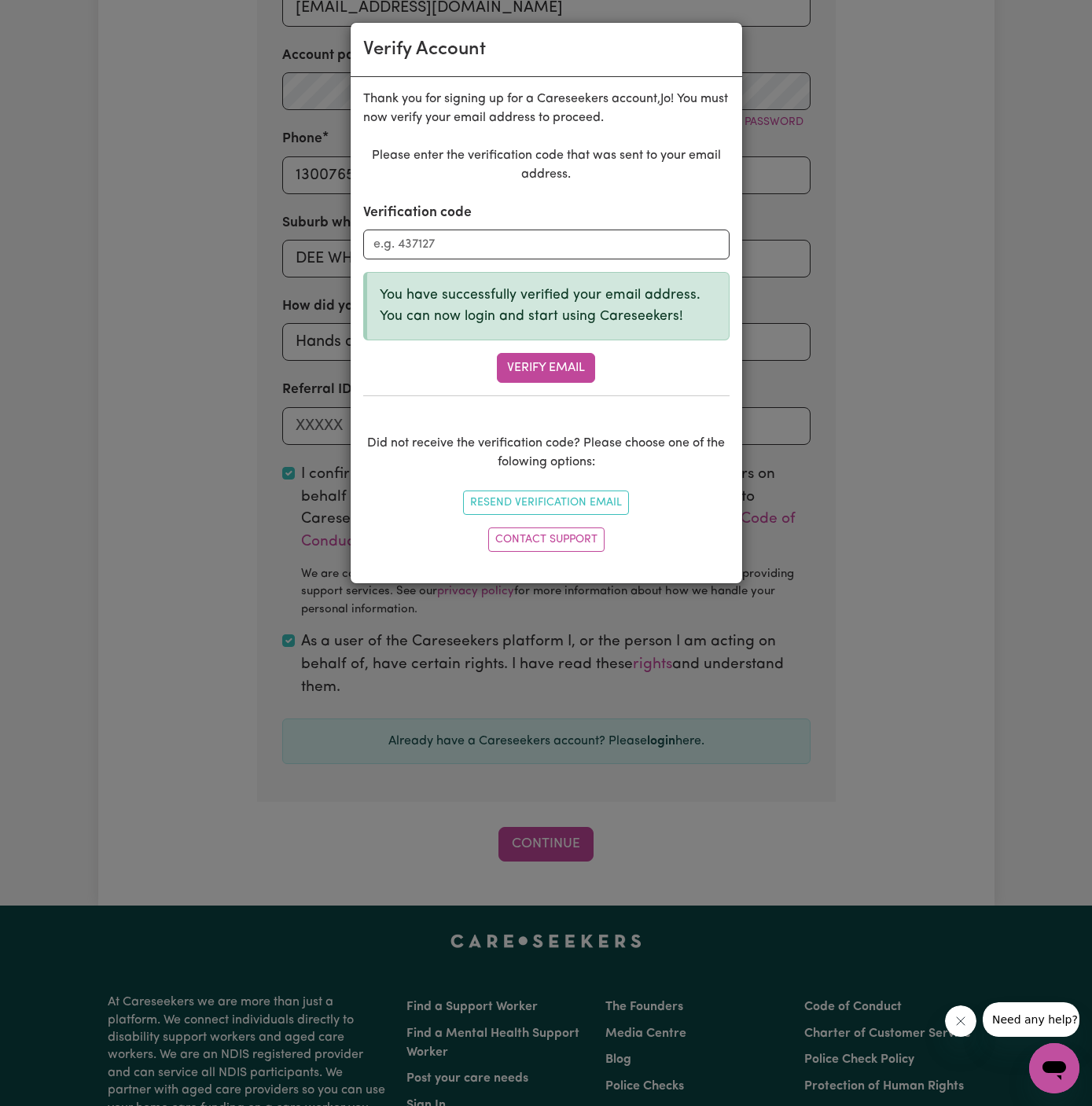
scroll to position [541, 0]
